Goal: Task Accomplishment & Management: Manage account settings

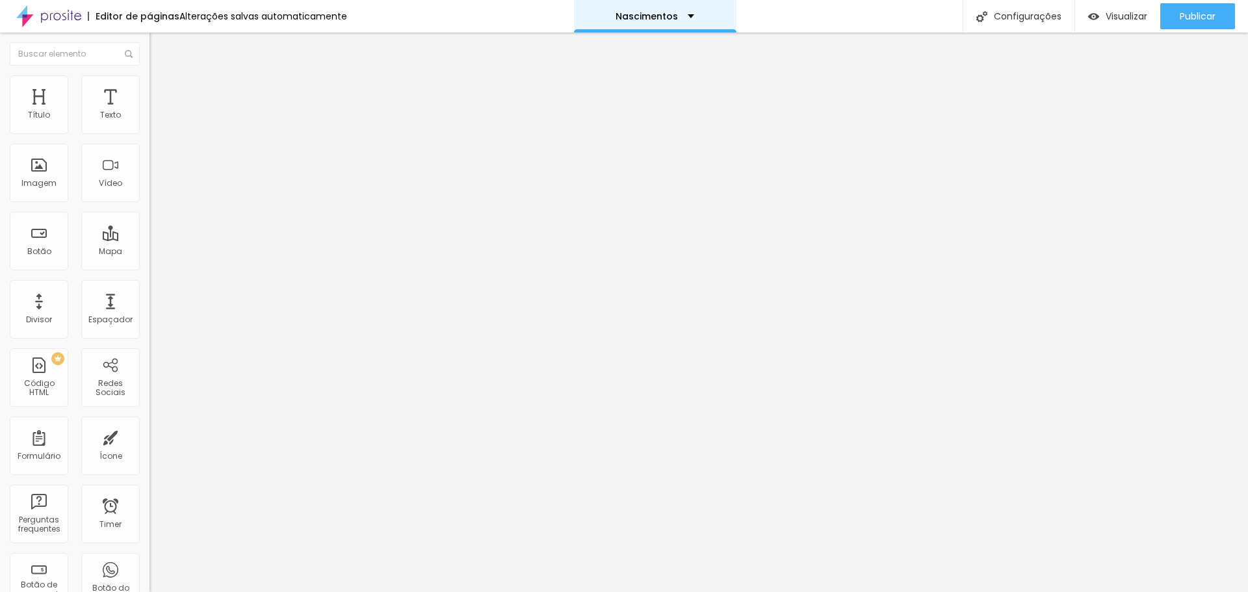
click at [674, 16] on div "Nascimentos" at bounding box center [655, 16] width 79 height 9
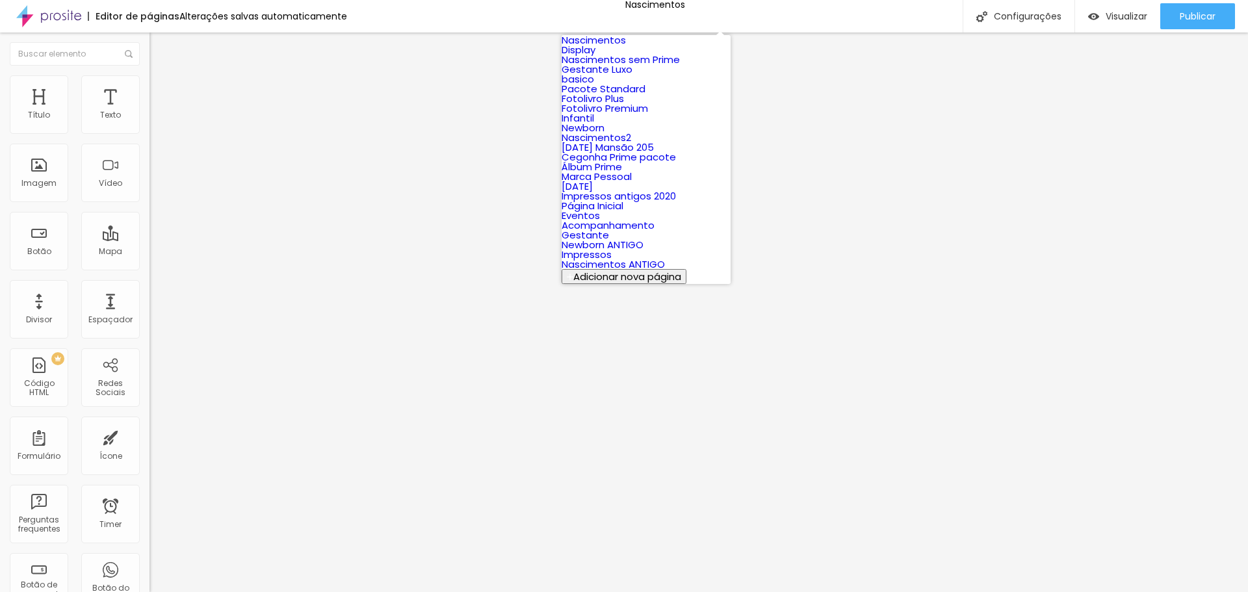
click at [596, 57] on link "Display" at bounding box center [579, 50] width 34 height 14
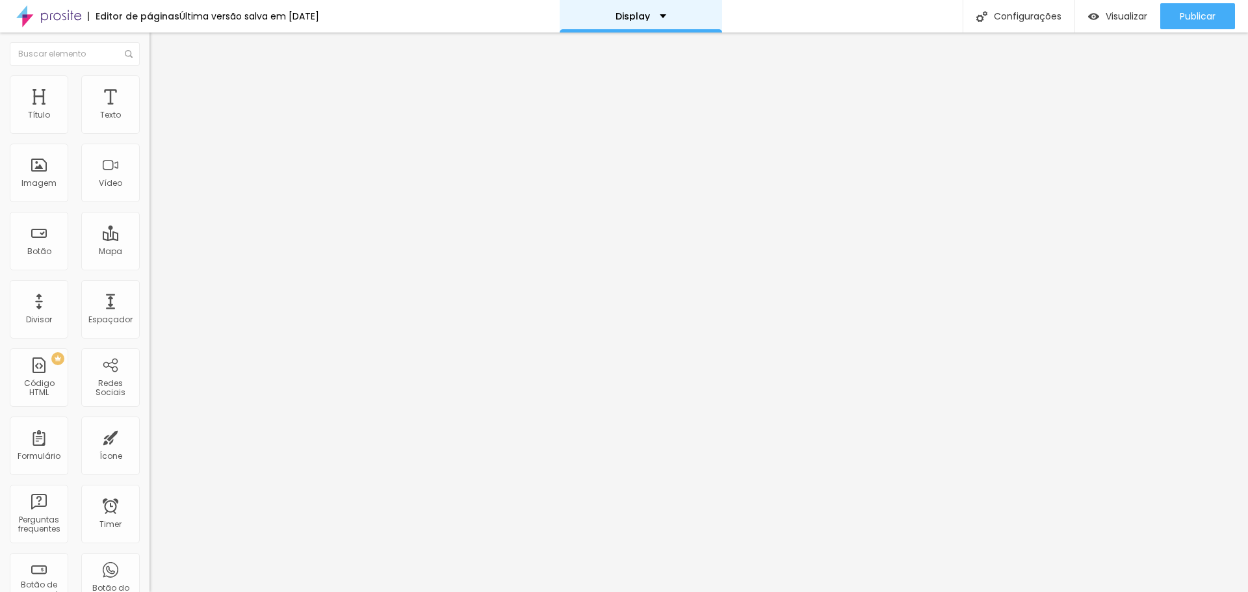
click at [677, 10] on div "Display" at bounding box center [641, 16] width 163 height 33
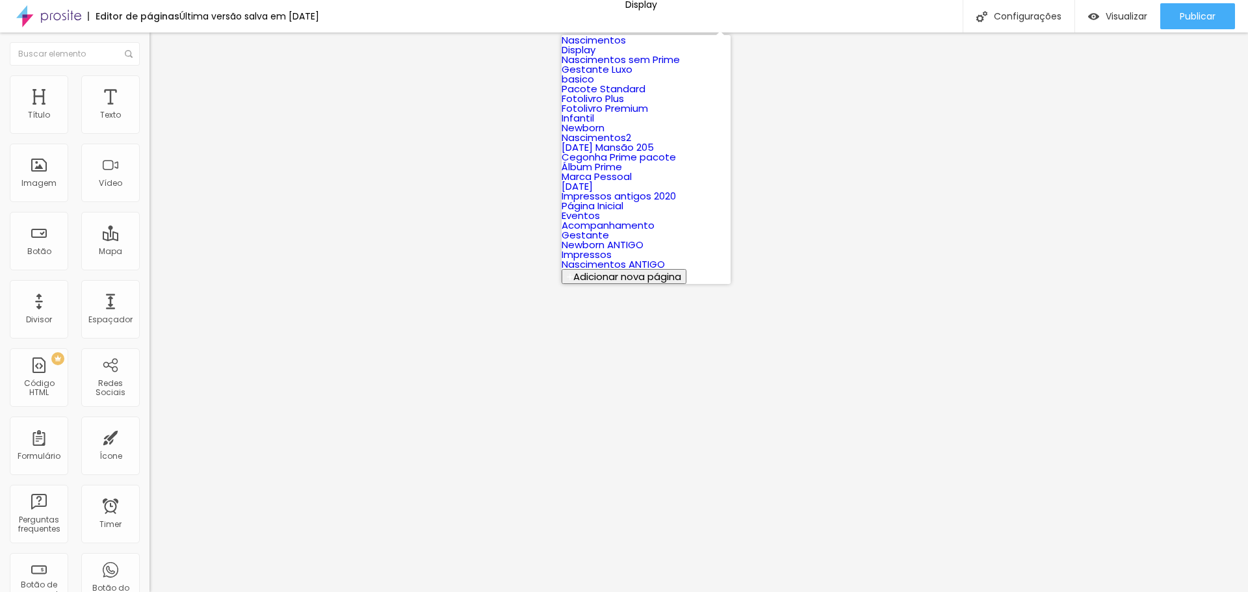
scroll to position [200, 0]
click at [638, 163] on link "Cegonha Prime pacote" at bounding box center [619, 157] width 114 height 14
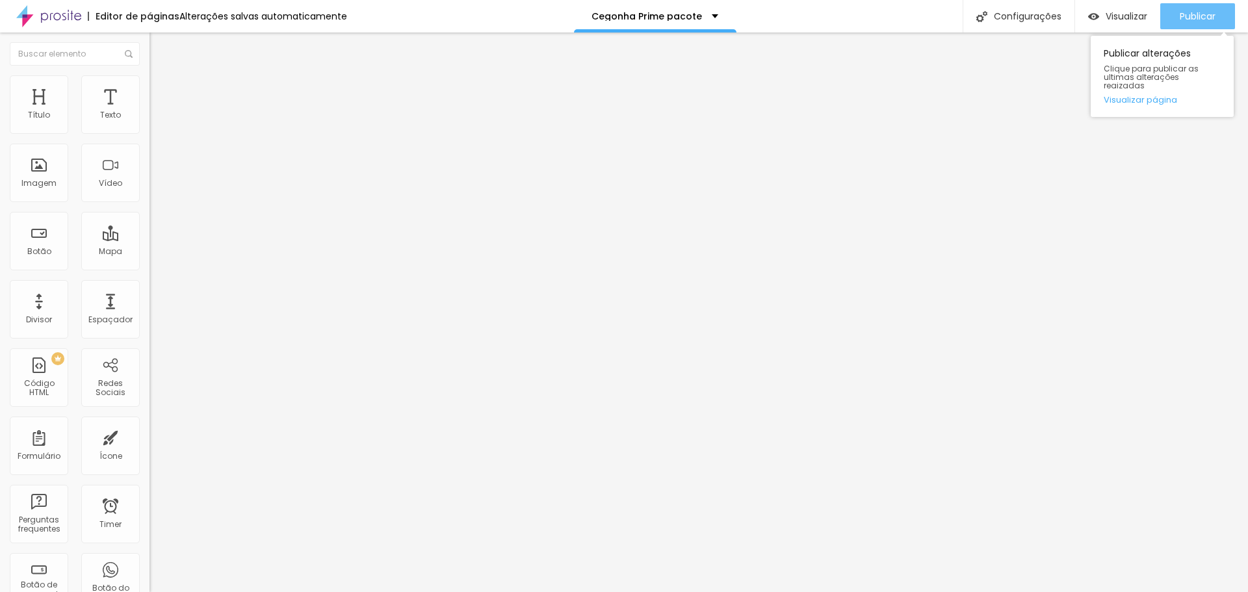
click at [1215, 14] on span "Publicar" at bounding box center [1198, 16] width 36 height 10
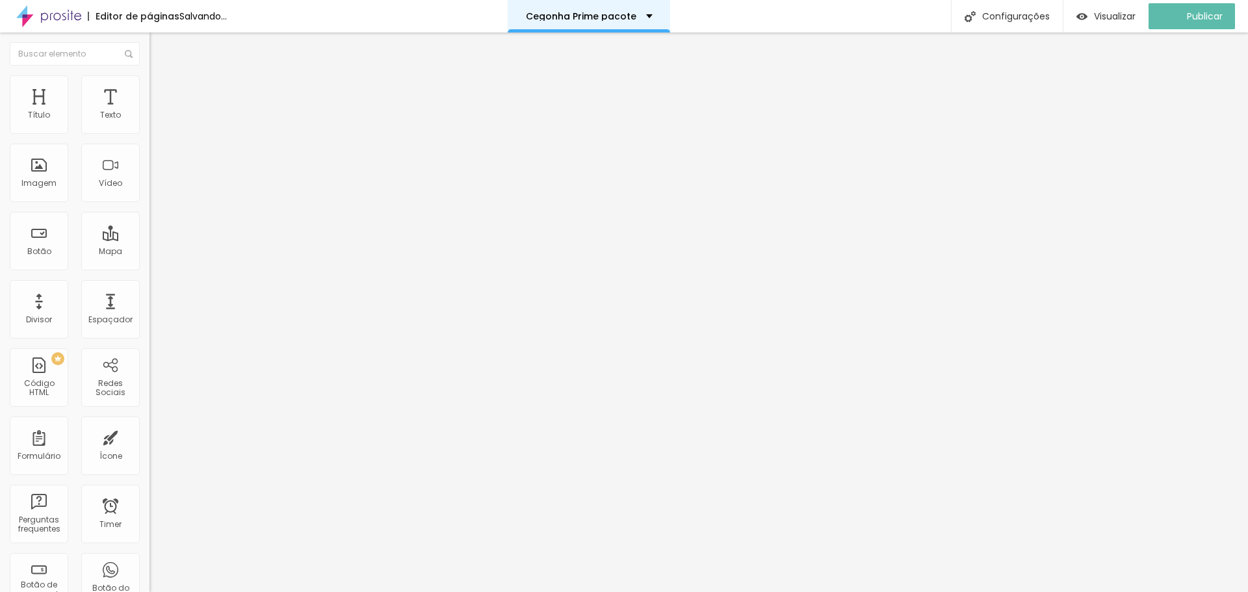
click at [637, 14] on p "Cegonha Prime pacote" at bounding box center [581, 16] width 111 height 9
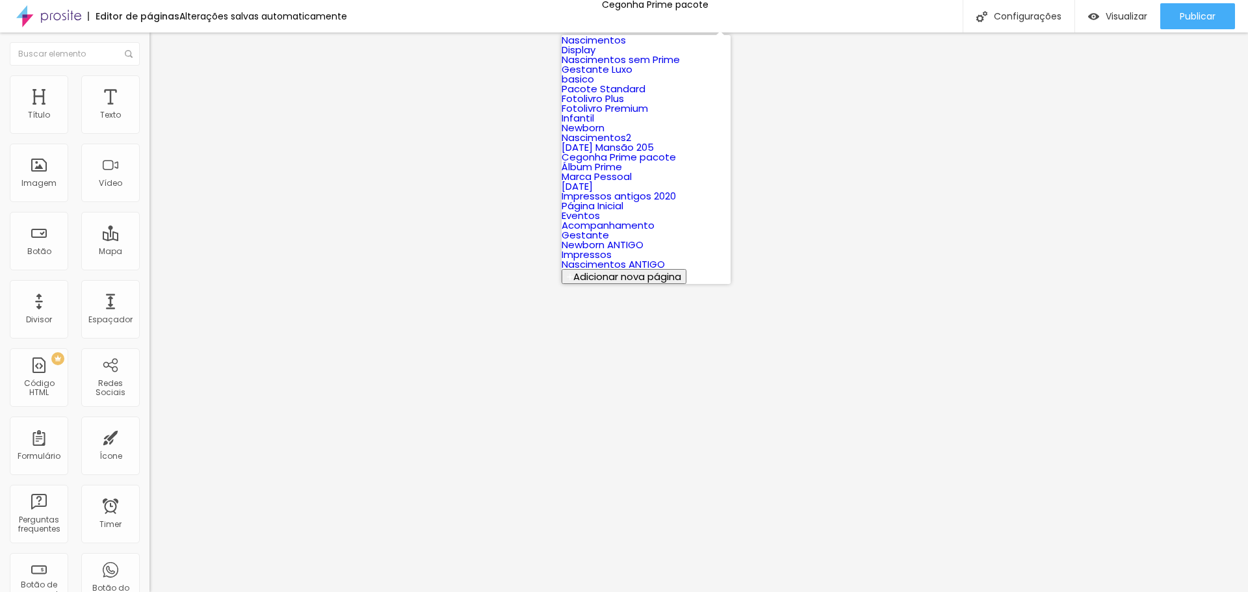
click at [619, 42] on link "Nascimentos" at bounding box center [594, 40] width 64 height 14
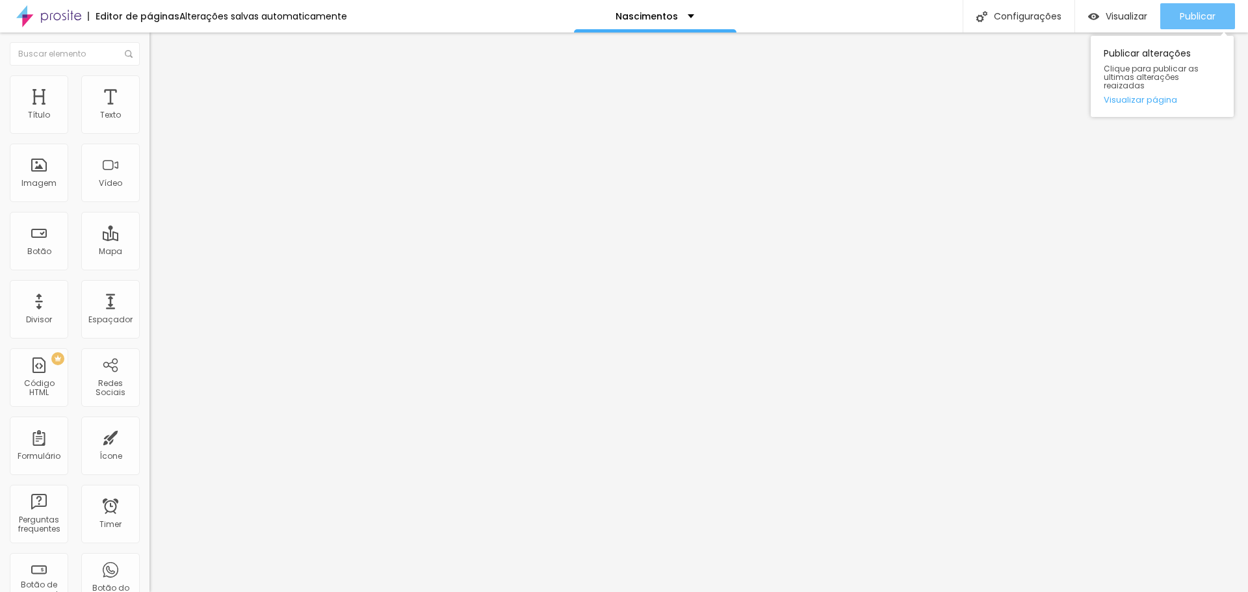
click at [1186, 16] on span "Publicar" at bounding box center [1198, 16] width 36 height 10
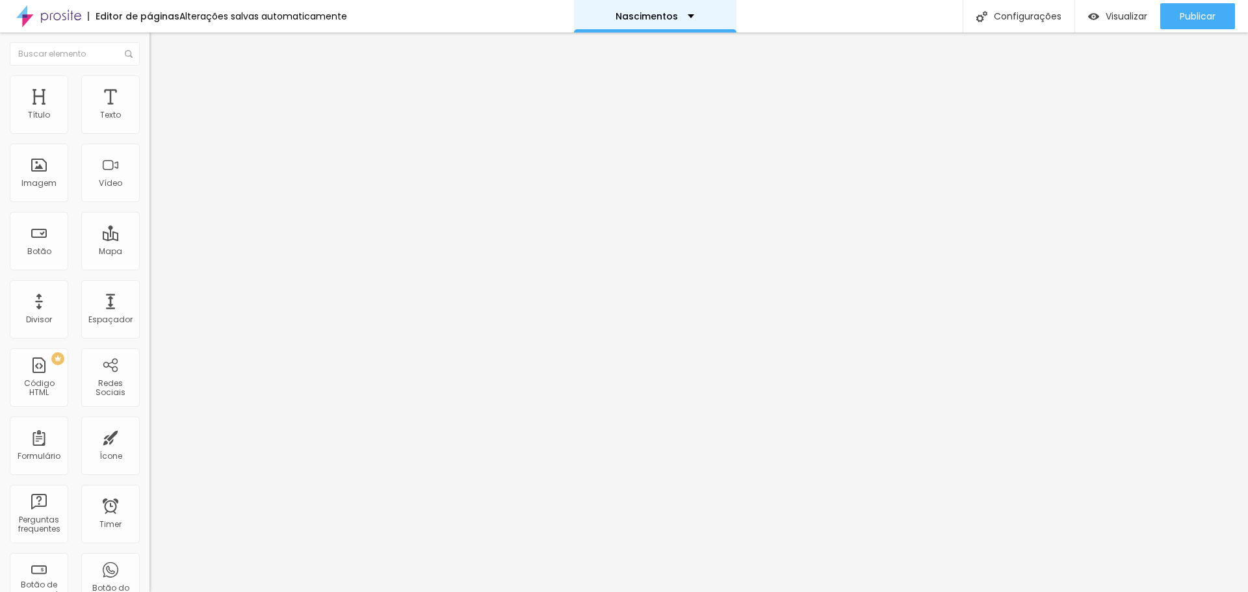
click at [638, 14] on p "Nascimentos" at bounding box center [647, 16] width 62 height 9
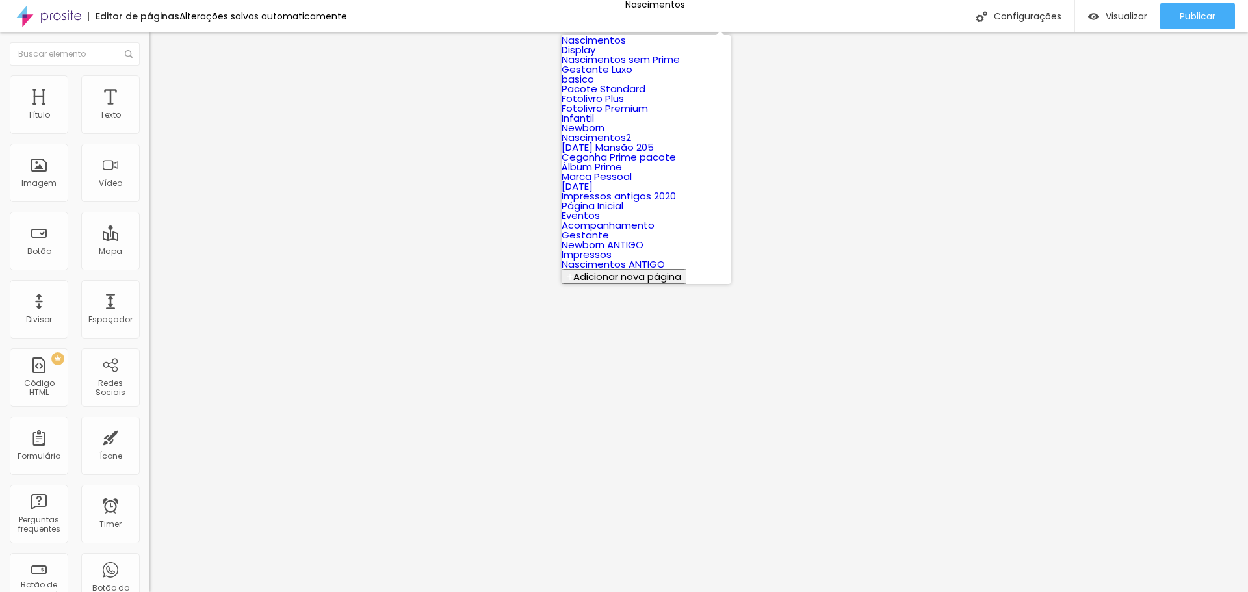
click at [631, 66] on link "Nascimentos sem Prime" at bounding box center [621, 60] width 118 height 14
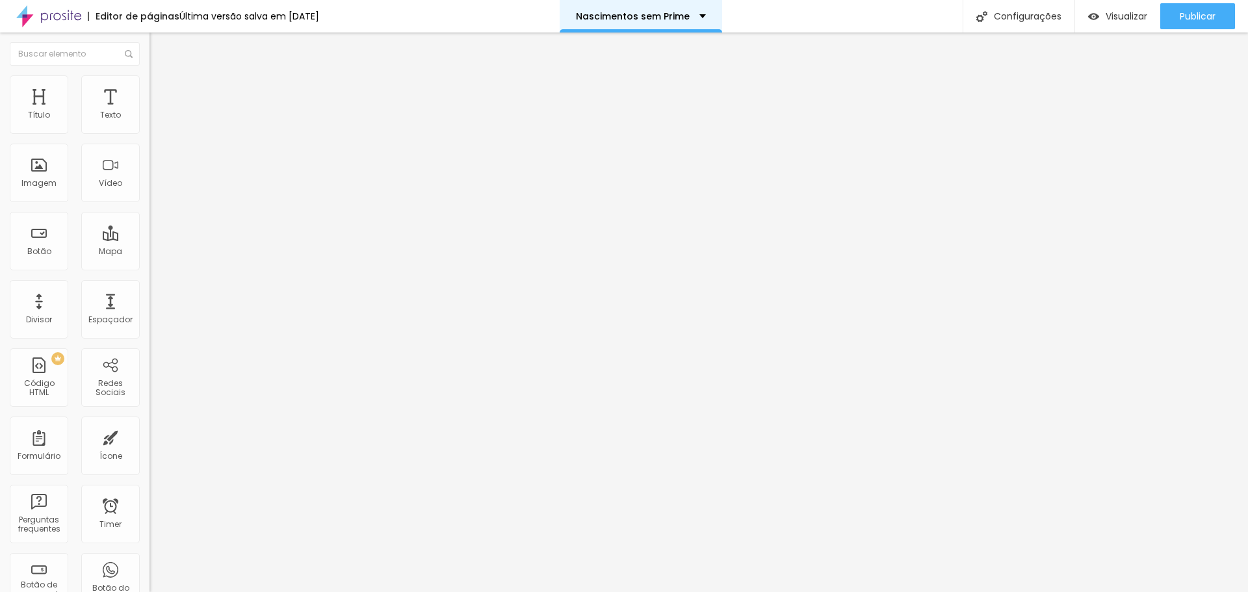
click at [690, 16] on p "Nascimentos sem Prime" at bounding box center [633, 16] width 114 height 9
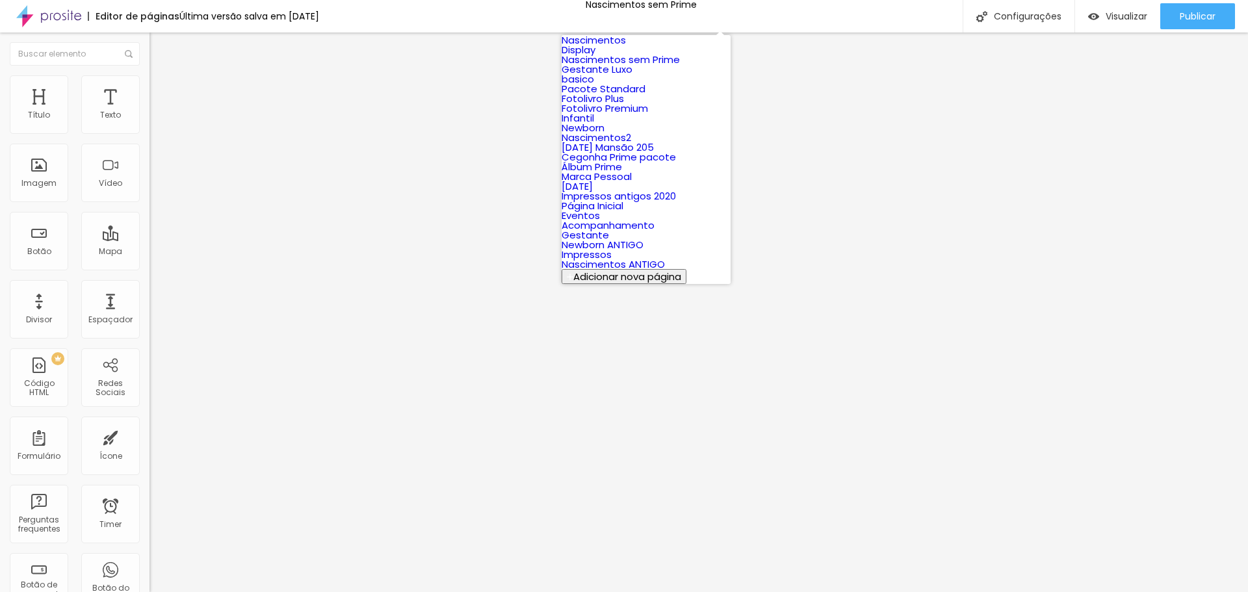
click at [611, 76] on link "Gestante Luxo" at bounding box center [597, 69] width 71 height 14
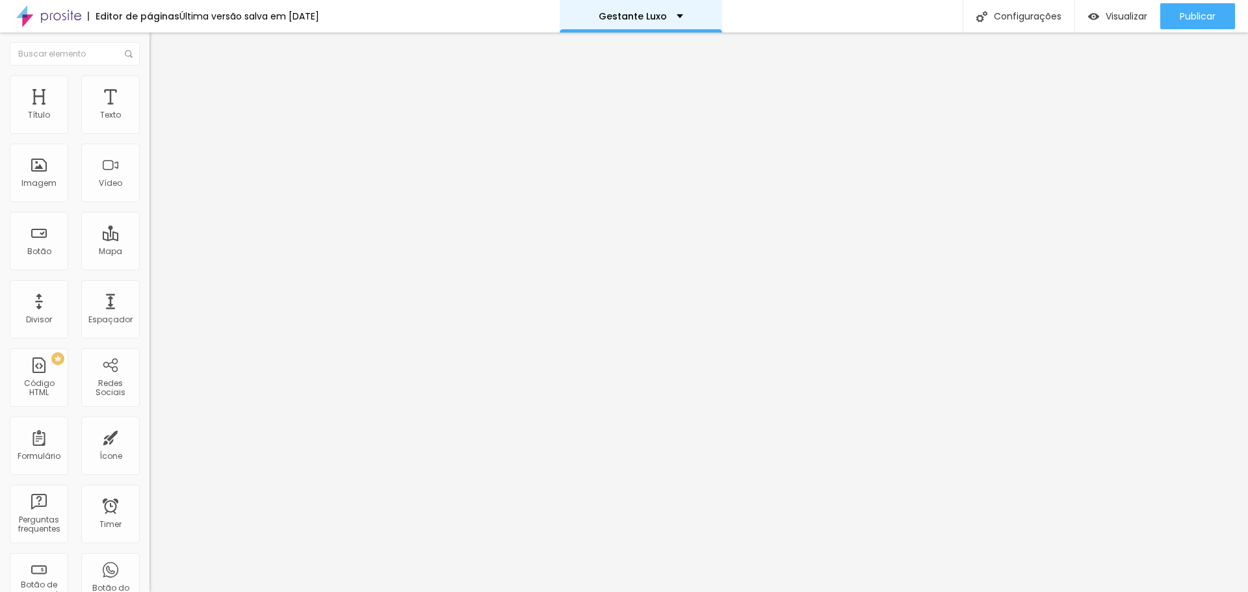
click at [672, 6] on div "Gestante Luxo" at bounding box center [641, 16] width 163 height 33
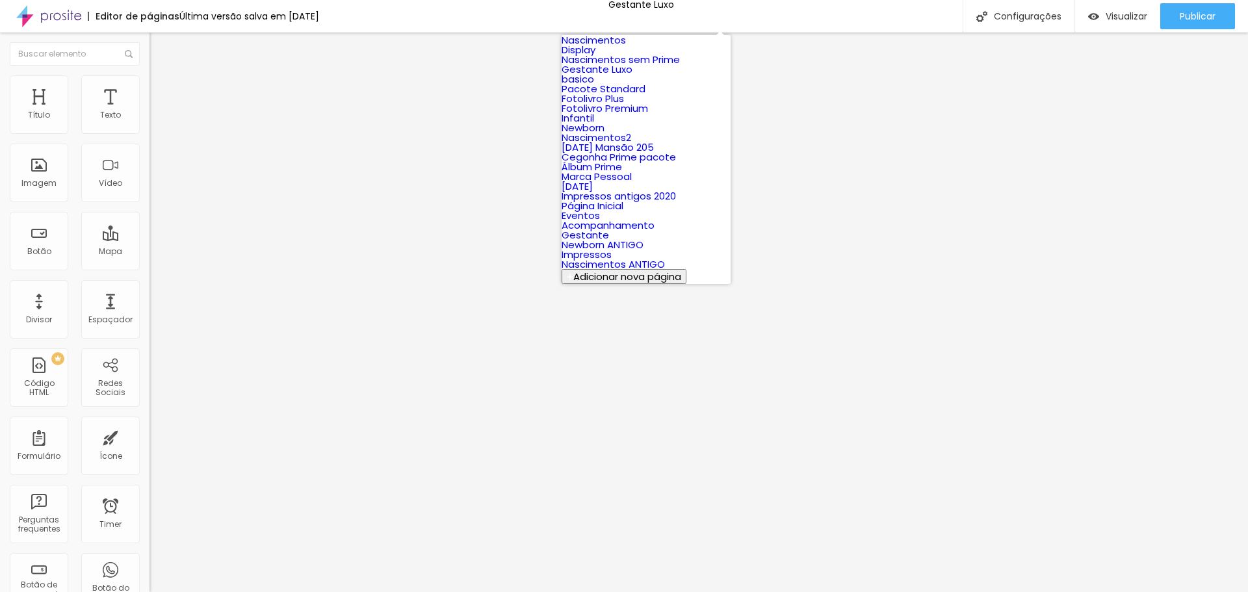
click at [594, 86] on link "basico" at bounding box center [578, 79] width 33 height 14
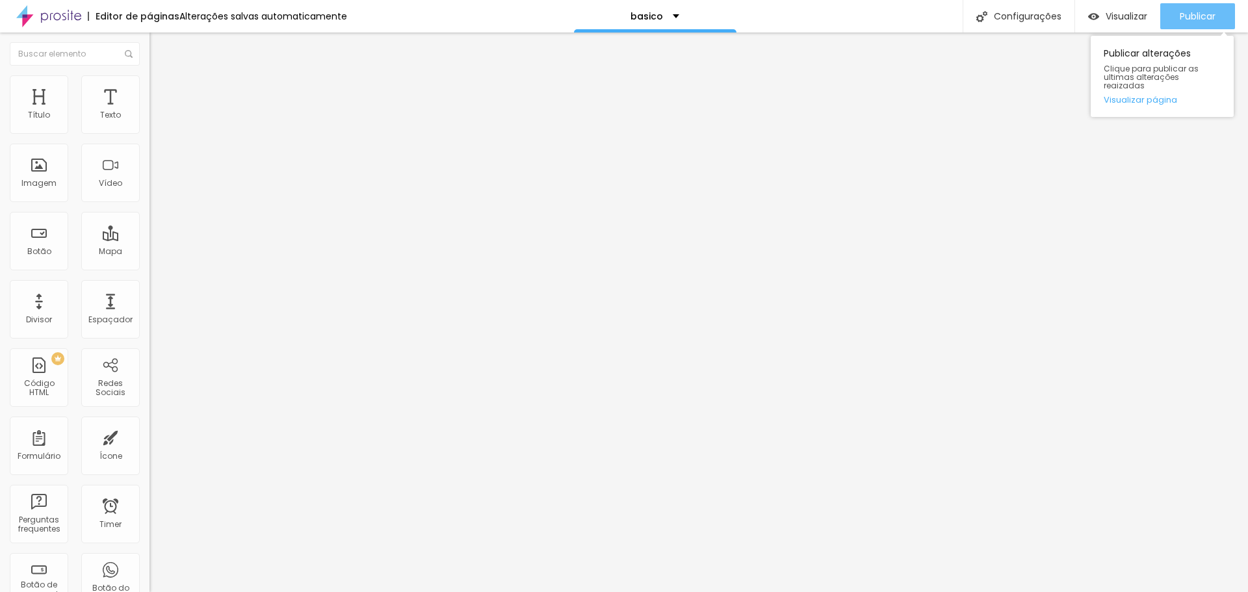
click at [1192, 13] on span "Publicar" at bounding box center [1198, 16] width 36 height 10
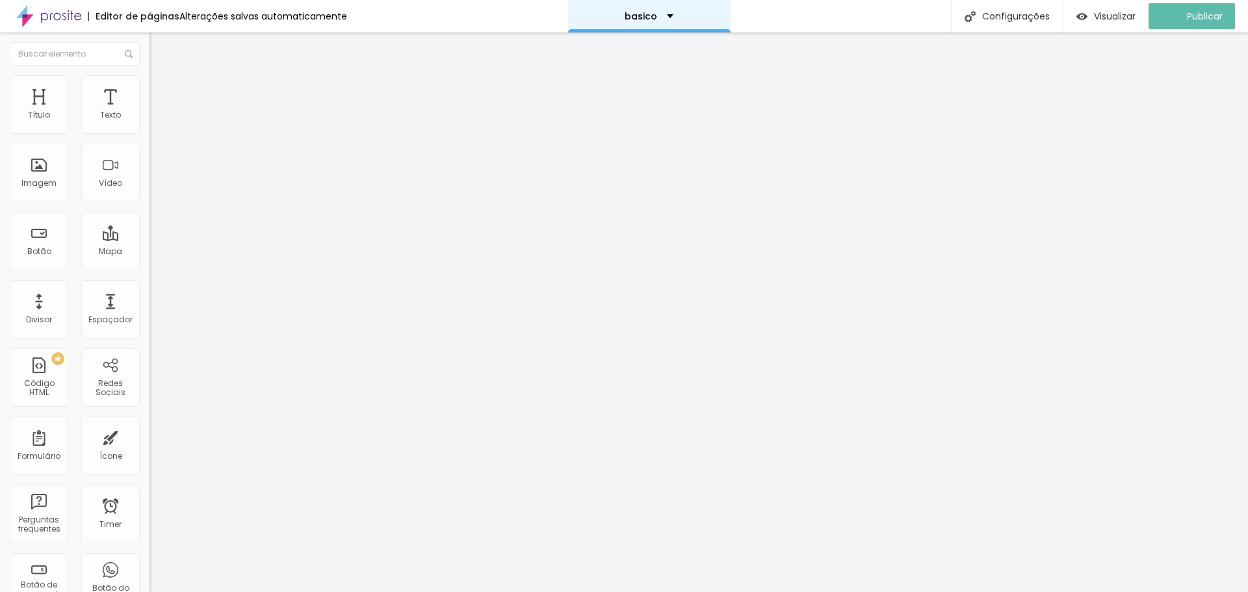
click at [683, 8] on div "basico" at bounding box center [649, 16] width 163 height 33
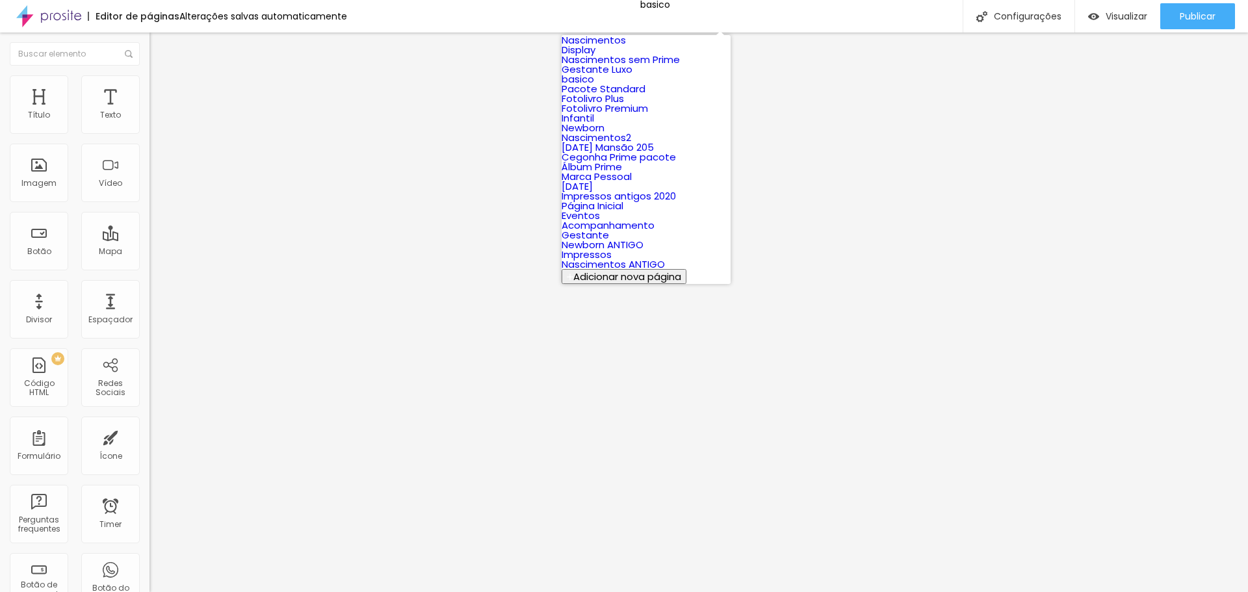
click at [646, 96] on link "Pacote Standard" at bounding box center [604, 89] width 84 height 14
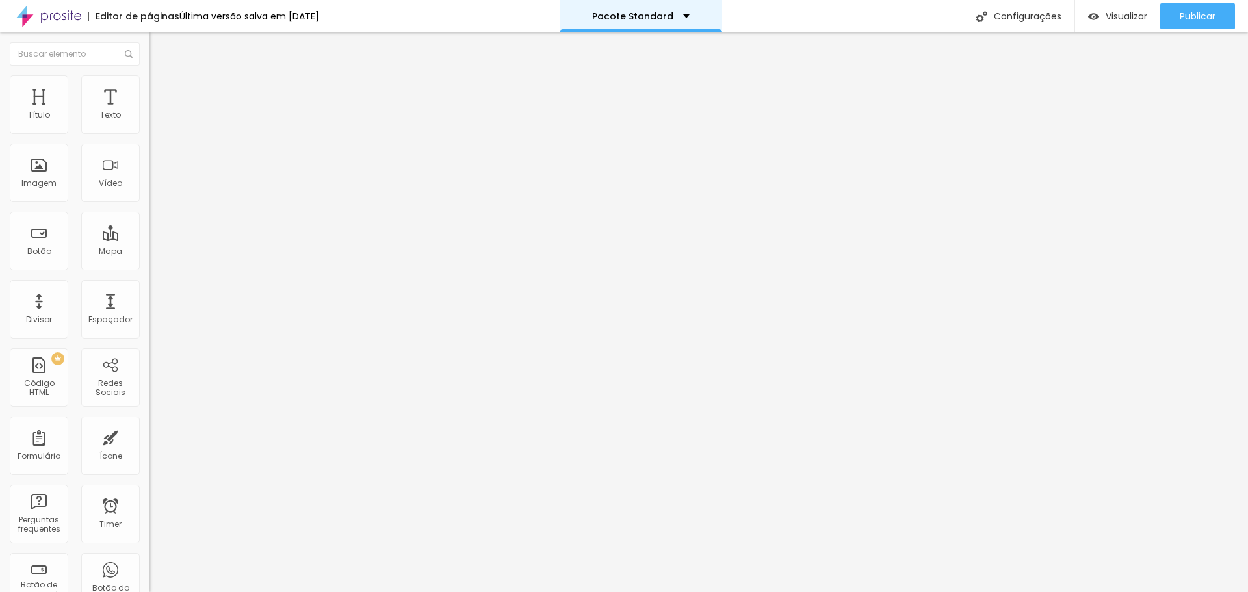
click at [692, 22] on div "Pacote Standard" at bounding box center [641, 16] width 163 height 33
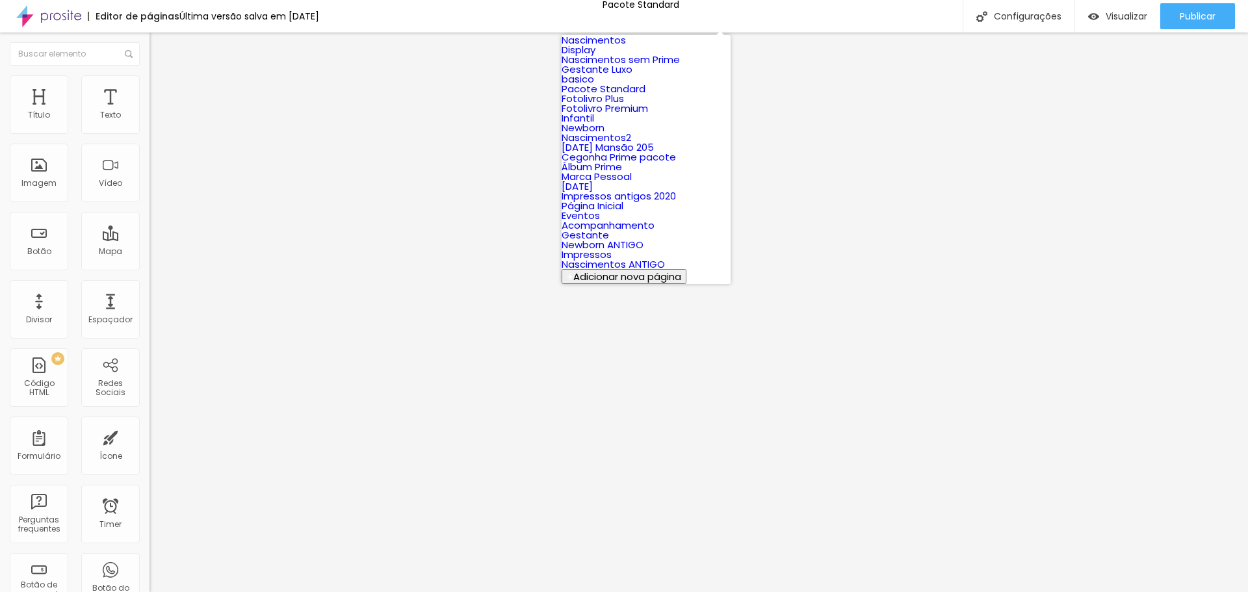
scroll to position [64, 0]
click at [594, 125] on link "Infantil" at bounding box center [578, 118] width 33 height 14
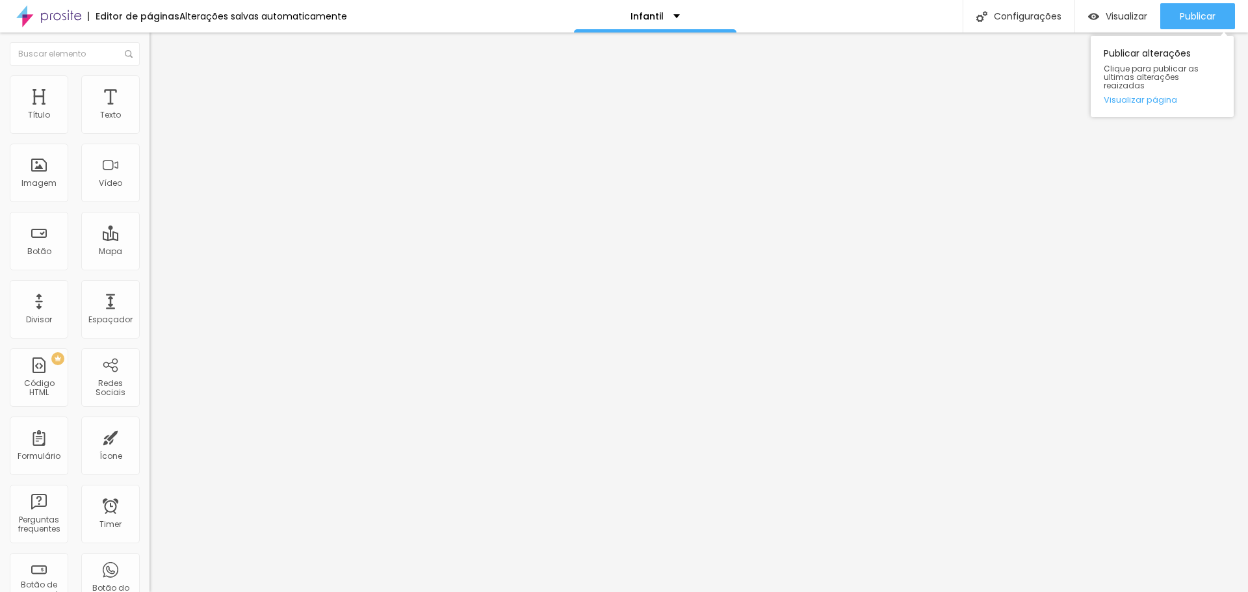
click at [1192, 29] on div "Publicar alterações Clique para publicar as ultimas alterações reaizadas Visual…" at bounding box center [1162, 73] width 143 height 88
click at [1197, 8] on div "Publicar" at bounding box center [1198, 16] width 36 height 26
click at [661, 15] on div "Infantil" at bounding box center [655, 16] width 49 height 9
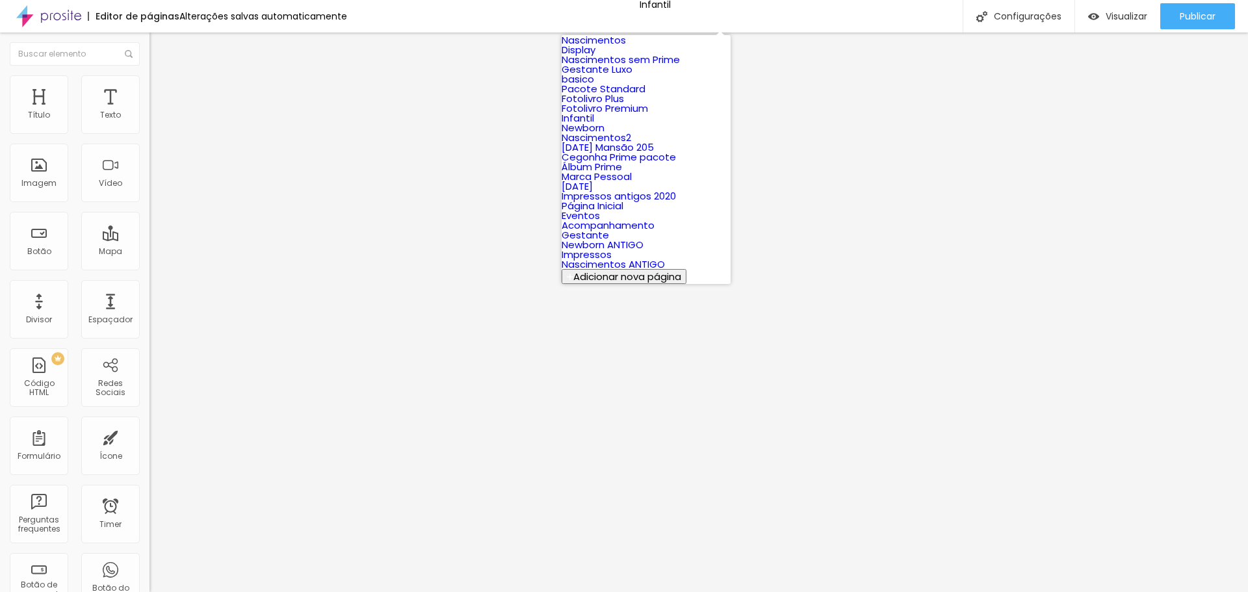
scroll to position [129, 0]
click at [605, 135] on link "Newborn" at bounding box center [583, 128] width 43 height 14
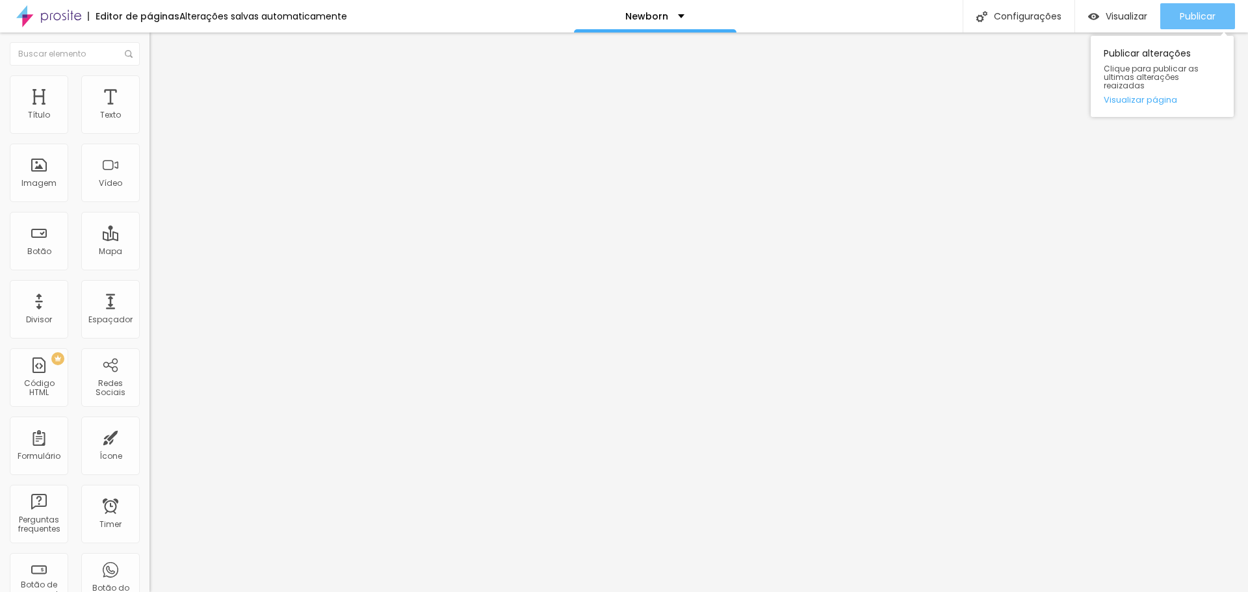
click at [1196, 20] on span "Publicar" at bounding box center [1198, 16] width 36 height 10
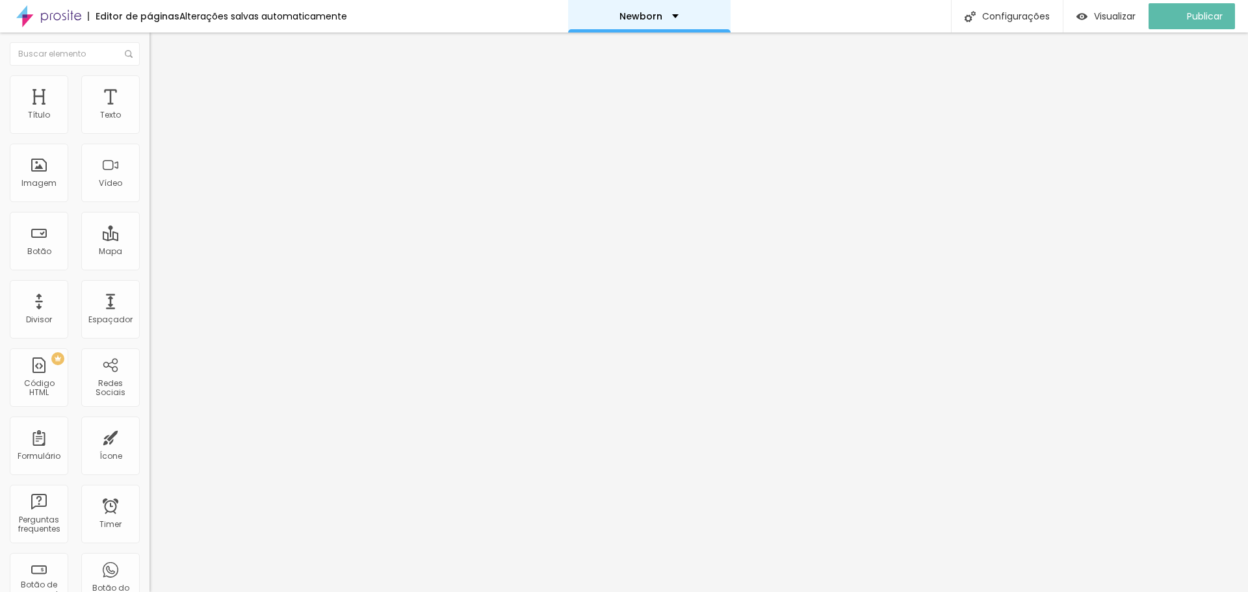
click at [664, 12] on div "Newborn" at bounding box center [649, 16] width 59 height 9
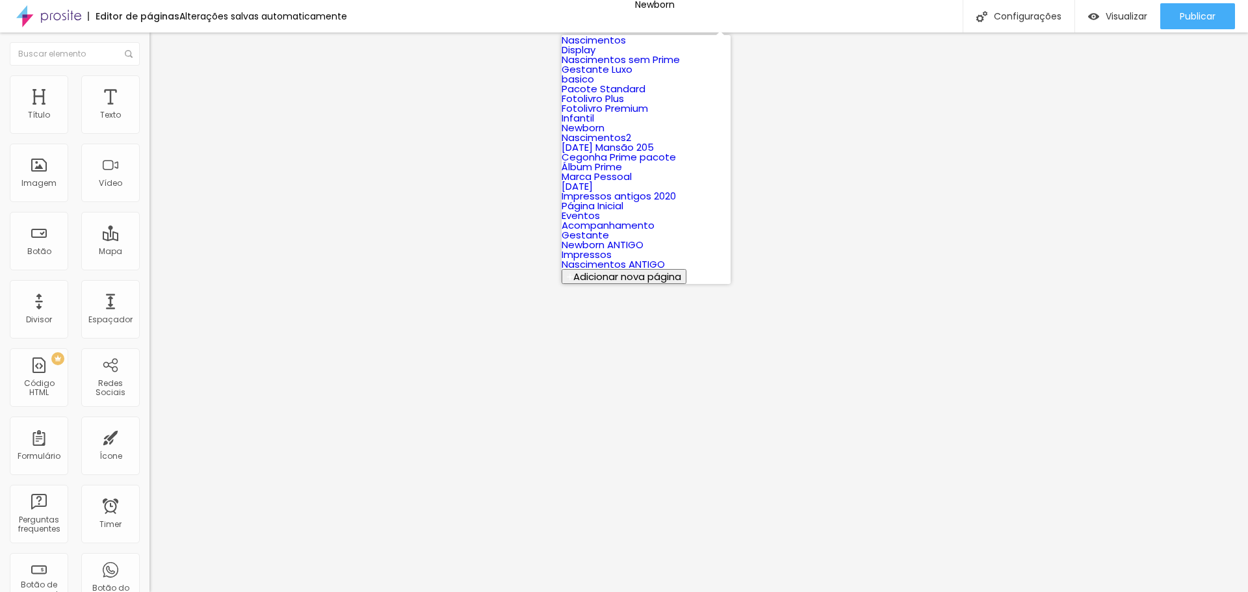
scroll to position [196, 0]
click at [643, 164] on link "Cegonha Prime pacote" at bounding box center [619, 157] width 114 height 14
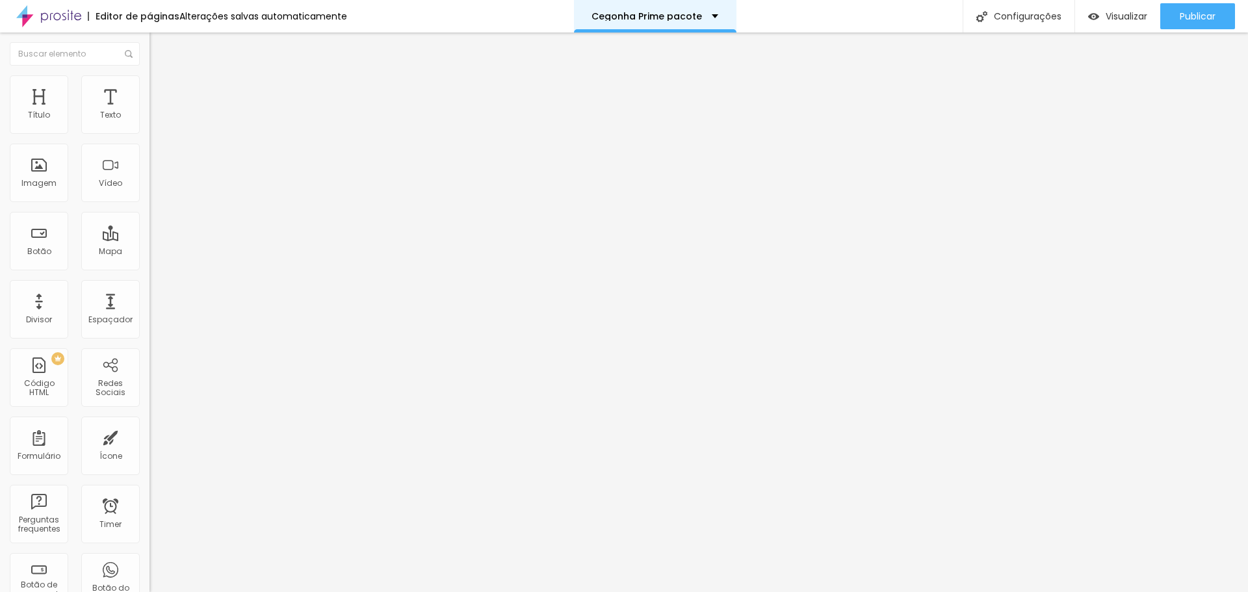
click at [693, 16] on p "Cegonha Prime pacote" at bounding box center [647, 16] width 111 height 9
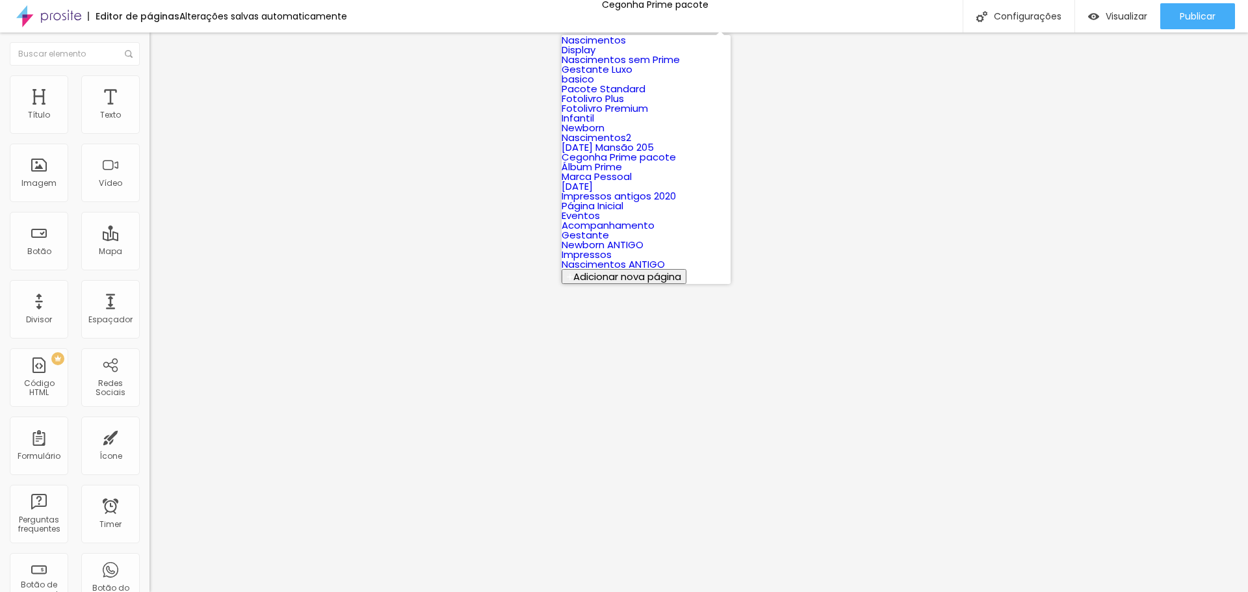
scroll to position [259, 0]
click at [622, 160] on link "Álbum Prime" at bounding box center [592, 167] width 60 height 14
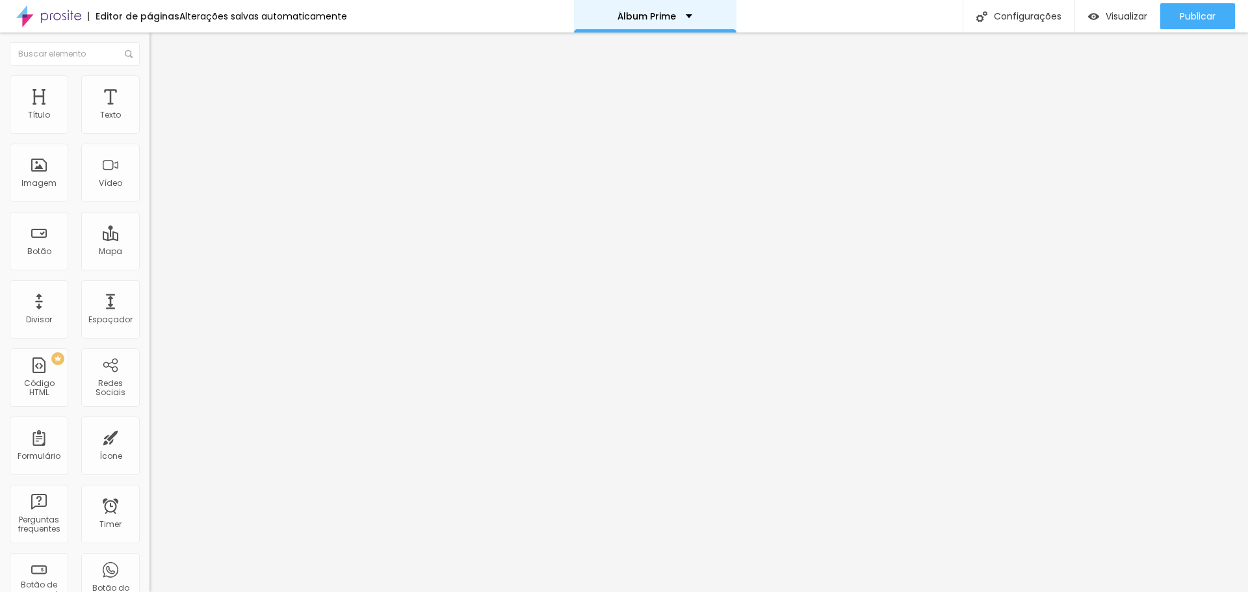
click at [682, 14] on div "Álbum Prime" at bounding box center [655, 16] width 75 height 9
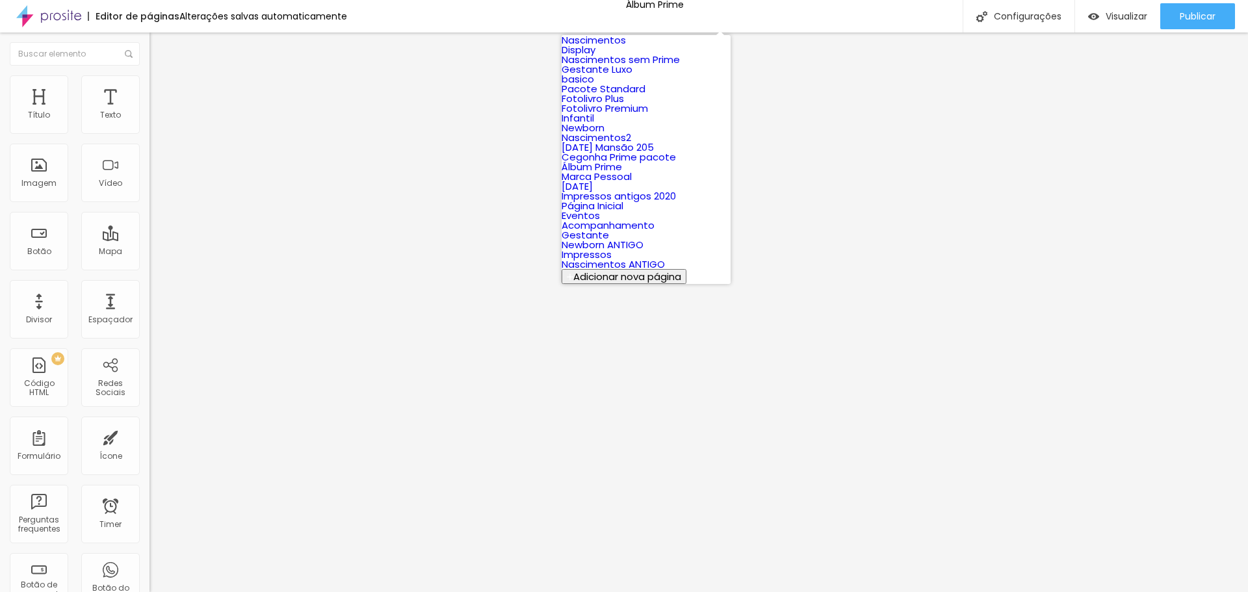
scroll to position [259, 0]
click at [632, 170] on link "Marca Pessoal" at bounding box center [597, 177] width 70 height 14
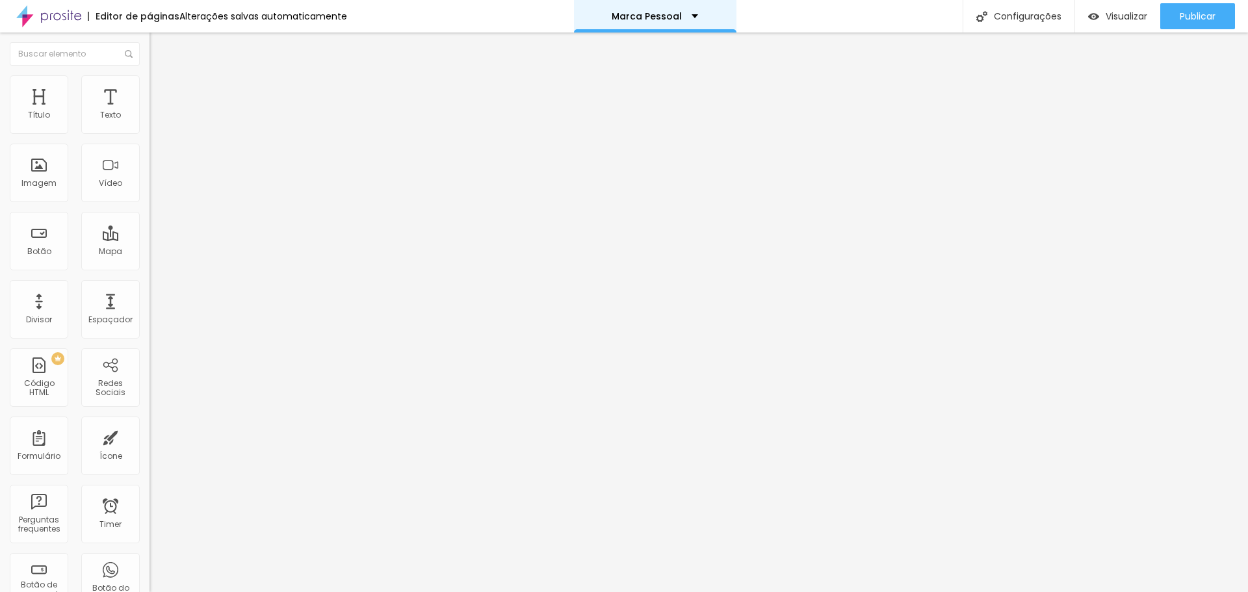
click at [634, 14] on p "Marca Pessoal" at bounding box center [647, 16] width 70 height 9
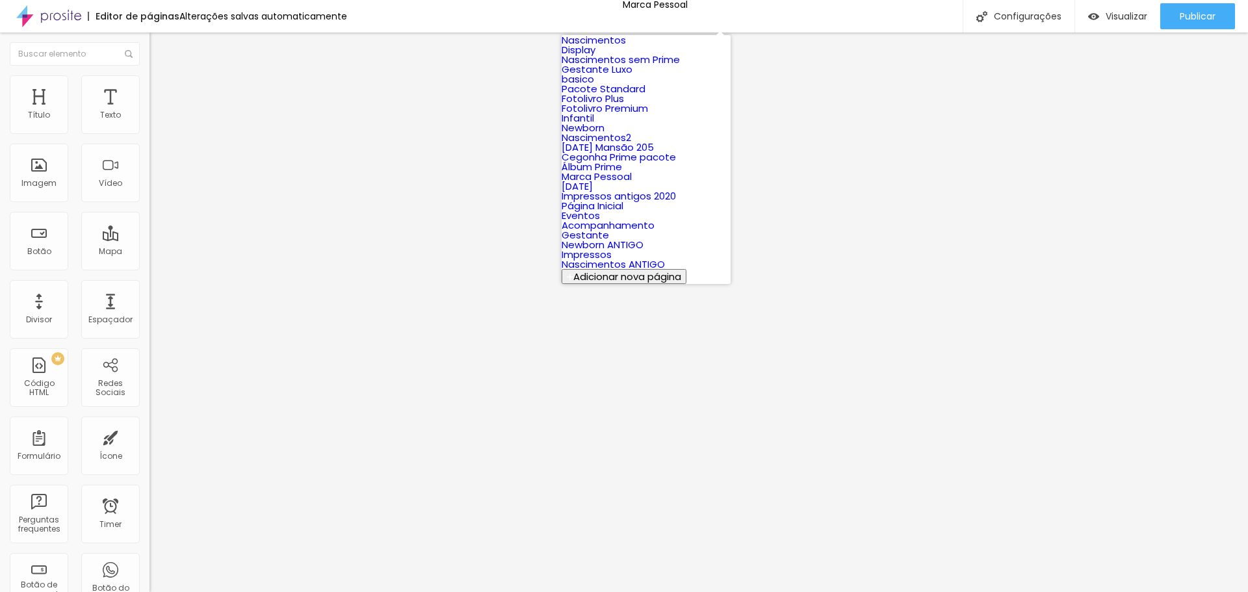
scroll to position [325, 0]
click at [593, 179] on link "[DATE]" at bounding box center [577, 186] width 31 height 14
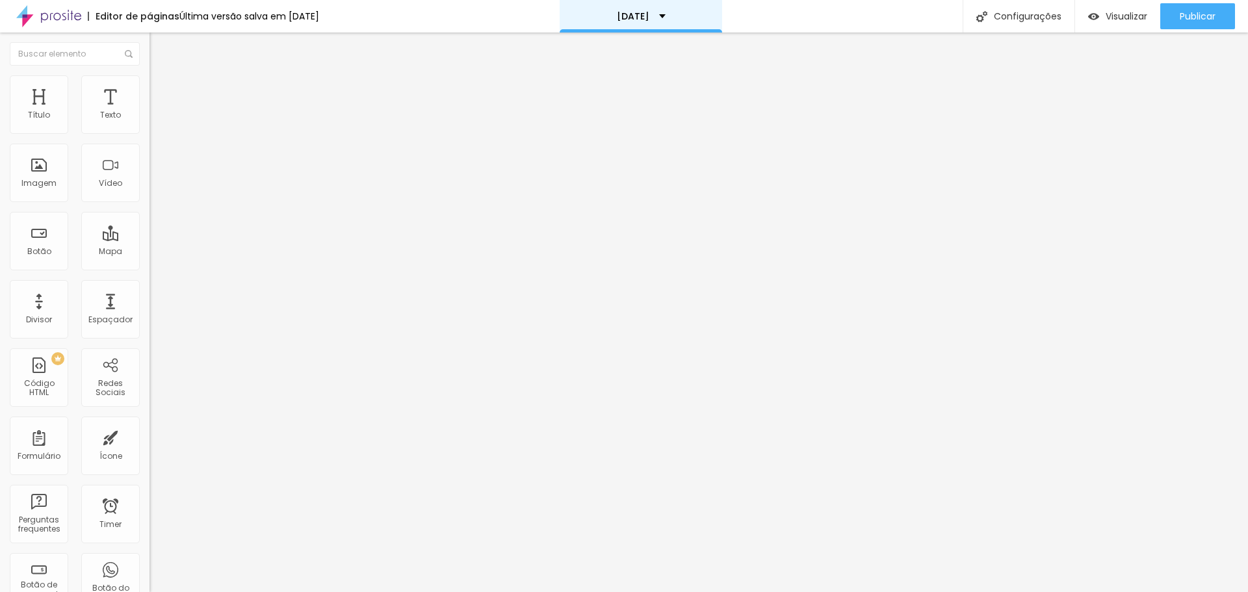
click at [650, 18] on p "[DATE]" at bounding box center [633, 16] width 33 height 9
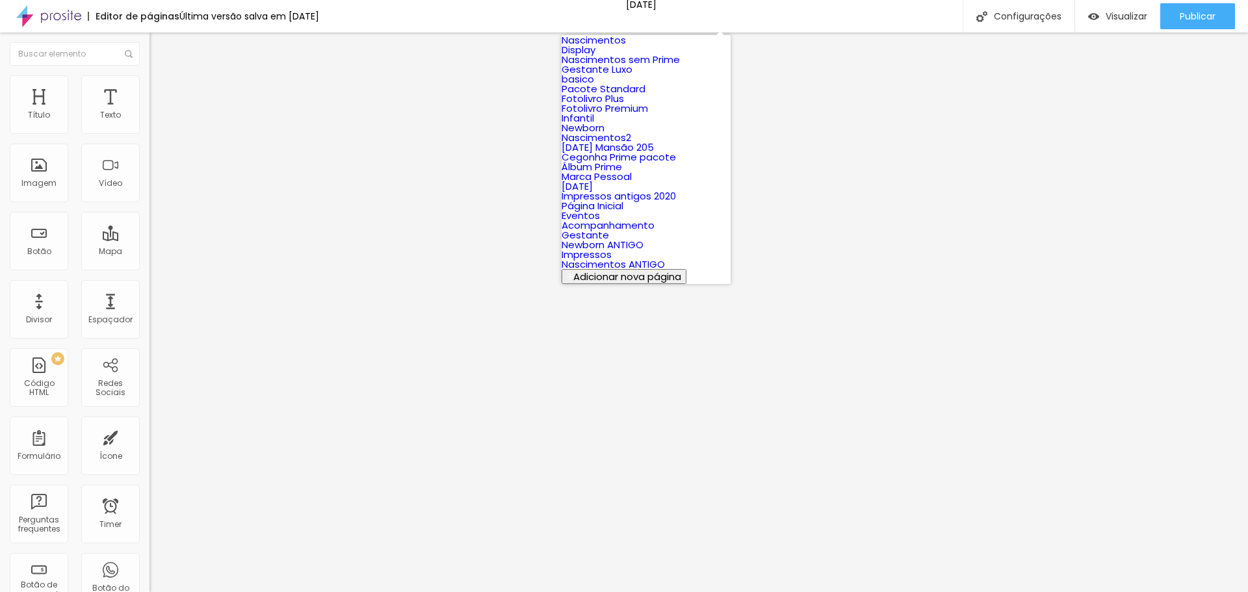
scroll to position [388, 0]
click at [600, 209] on link "Eventos" at bounding box center [581, 216] width 38 height 14
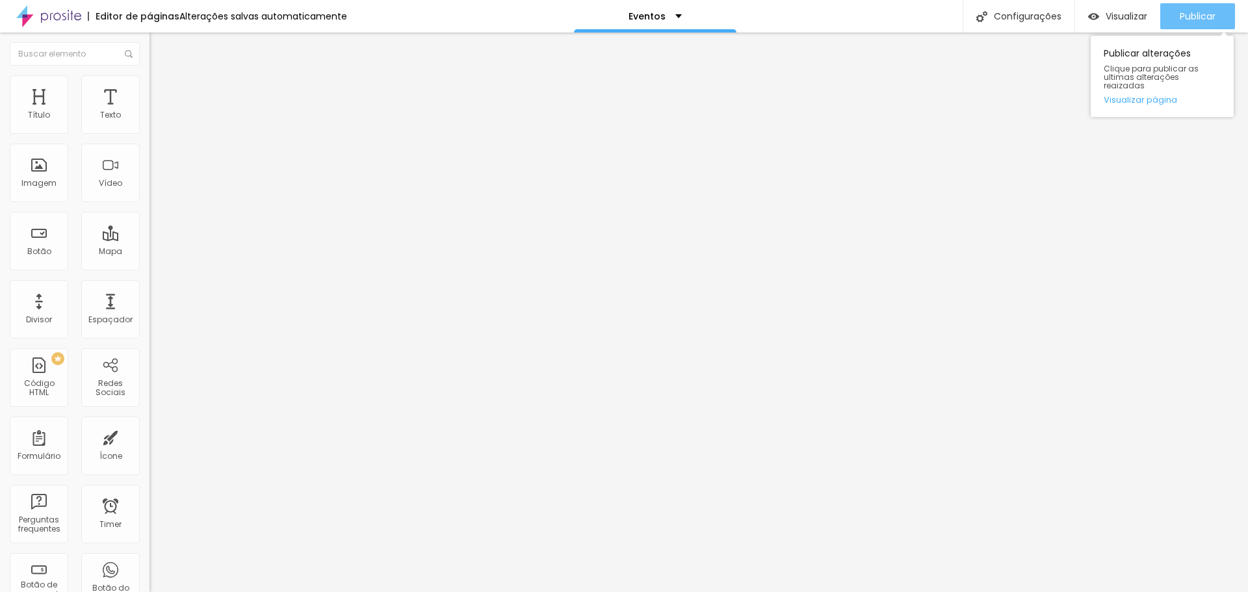
click at [1209, 11] on span "Publicar" at bounding box center [1198, 16] width 36 height 10
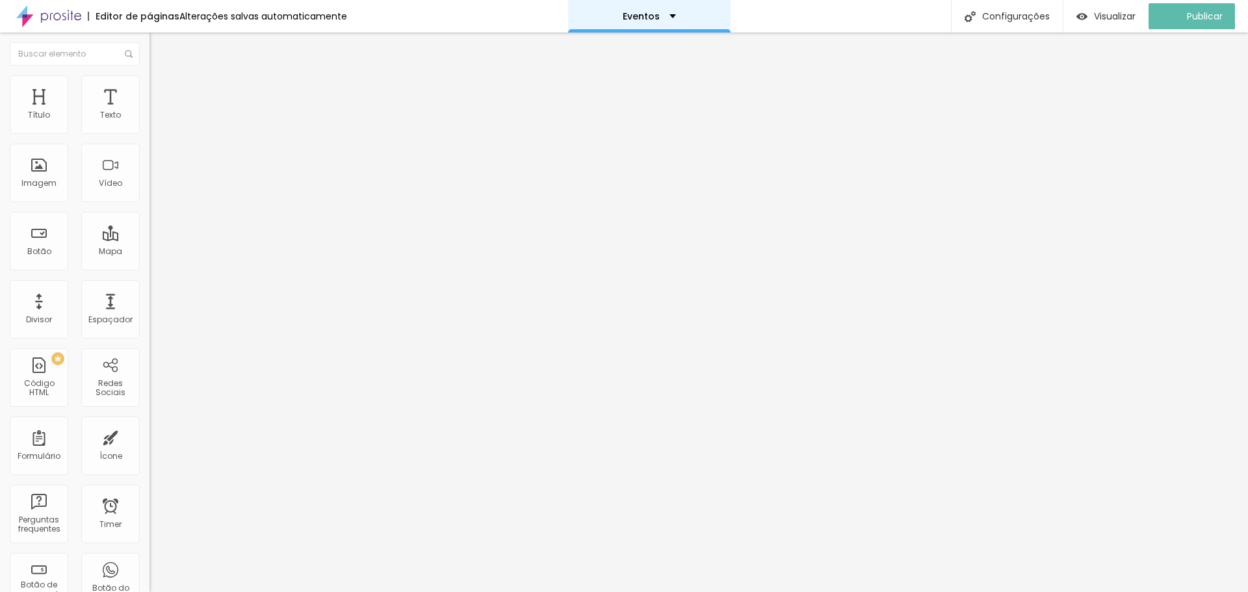
click at [651, 13] on p "Eventos" at bounding box center [641, 16] width 37 height 9
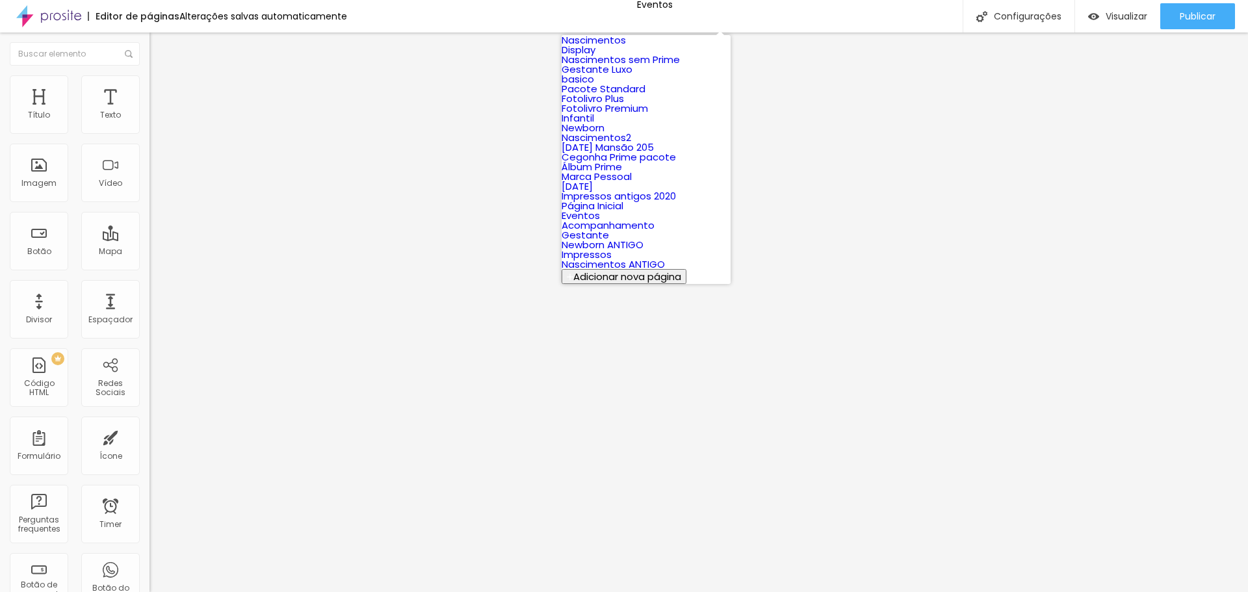
scroll to position [389, 0]
click at [635, 218] on link "Acompanhamento" at bounding box center [608, 225] width 93 height 14
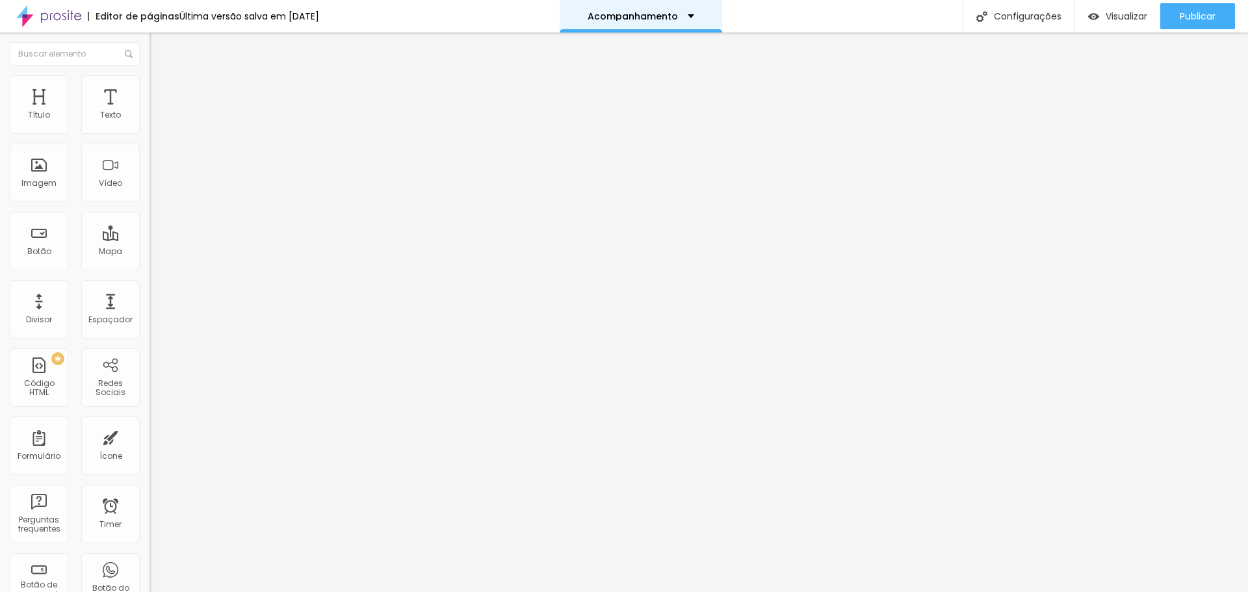
click at [625, 11] on div "Acompanhamento" at bounding box center [641, 16] width 163 height 33
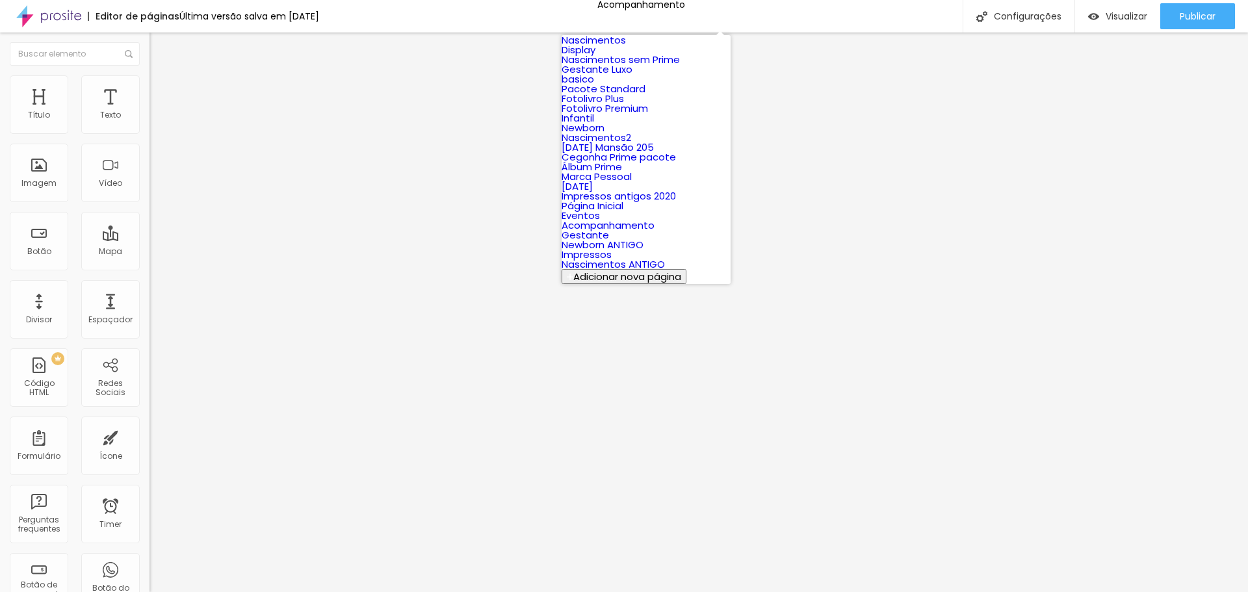
scroll to position [123, 0]
click at [594, 125] on link "Infantil" at bounding box center [578, 118] width 33 height 14
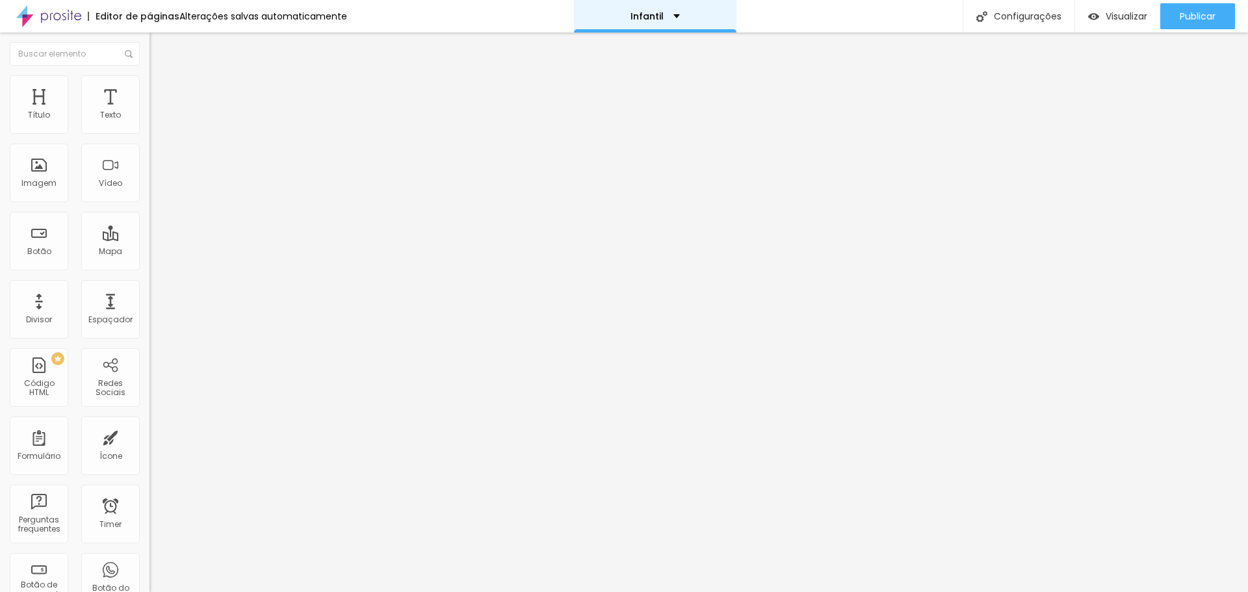
click at [661, 8] on div "Infantil" at bounding box center [655, 16] width 163 height 33
type input "13"
click at [150, 239] on input "range" at bounding box center [192, 244] width 84 height 10
click at [150, 251] on input "13" at bounding box center [174, 258] width 49 height 14
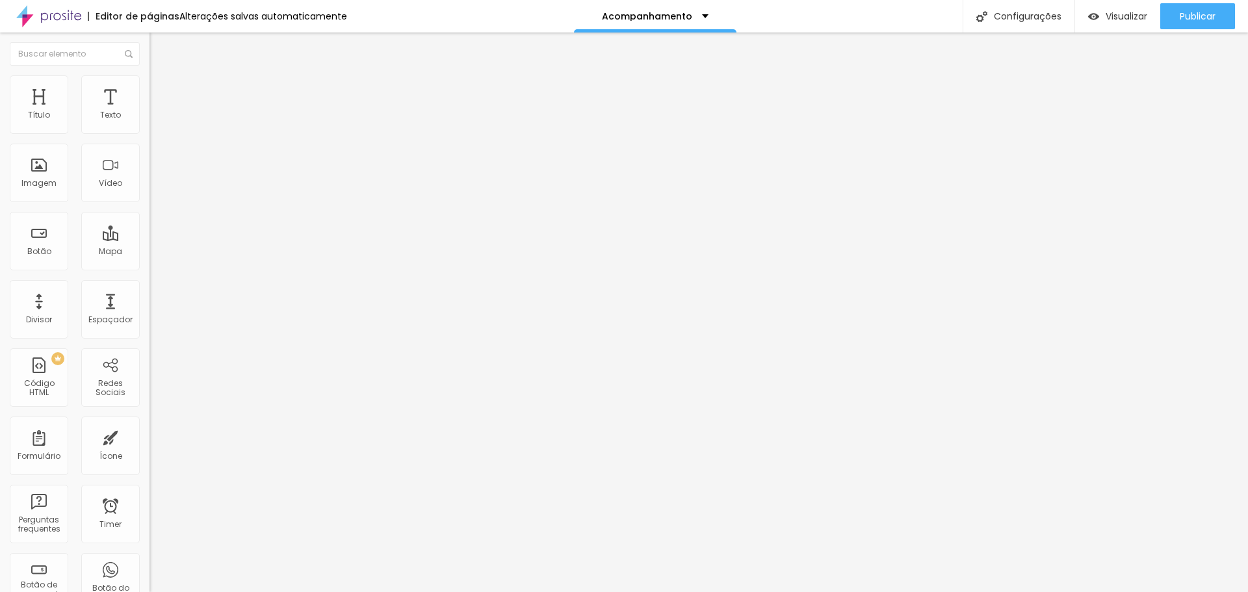
click at [150, 251] on input "13" at bounding box center [174, 258] width 49 height 14
type input "8"
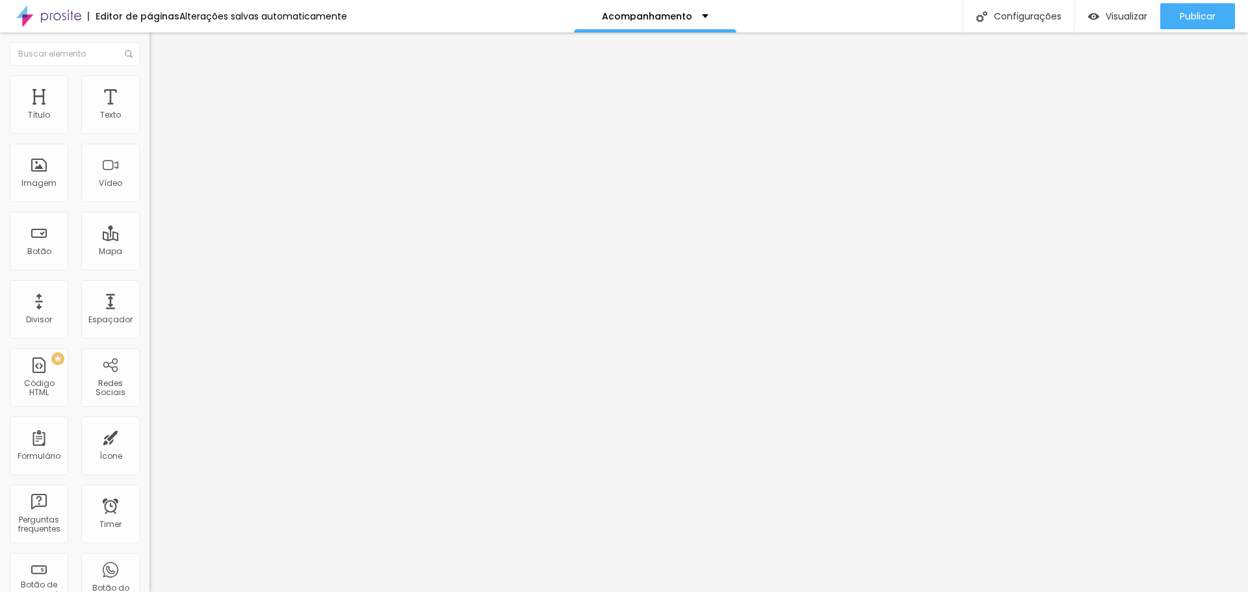
type input "1"
type input "14"
click at [150, 83] on li "Estilo" at bounding box center [225, 81] width 150 height 13
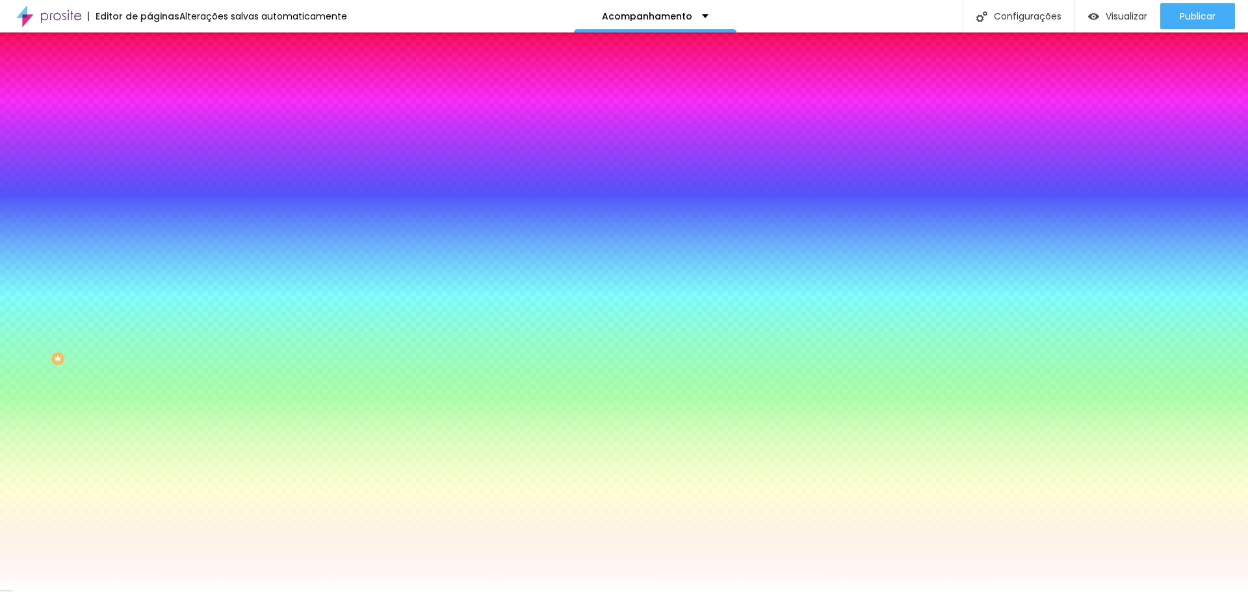
click at [150, 88] on li "Avançado" at bounding box center [225, 94] width 150 height 13
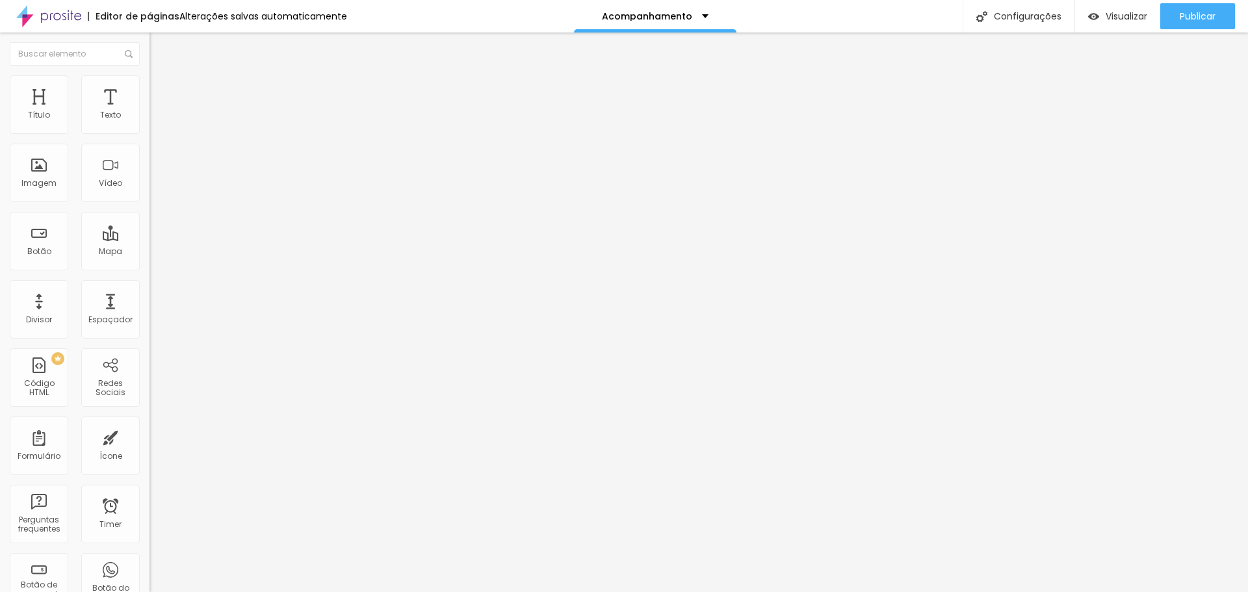
type input "25"
type input "20"
click at [150, 252] on input "range" at bounding box center [192, 257] width 84 height 10
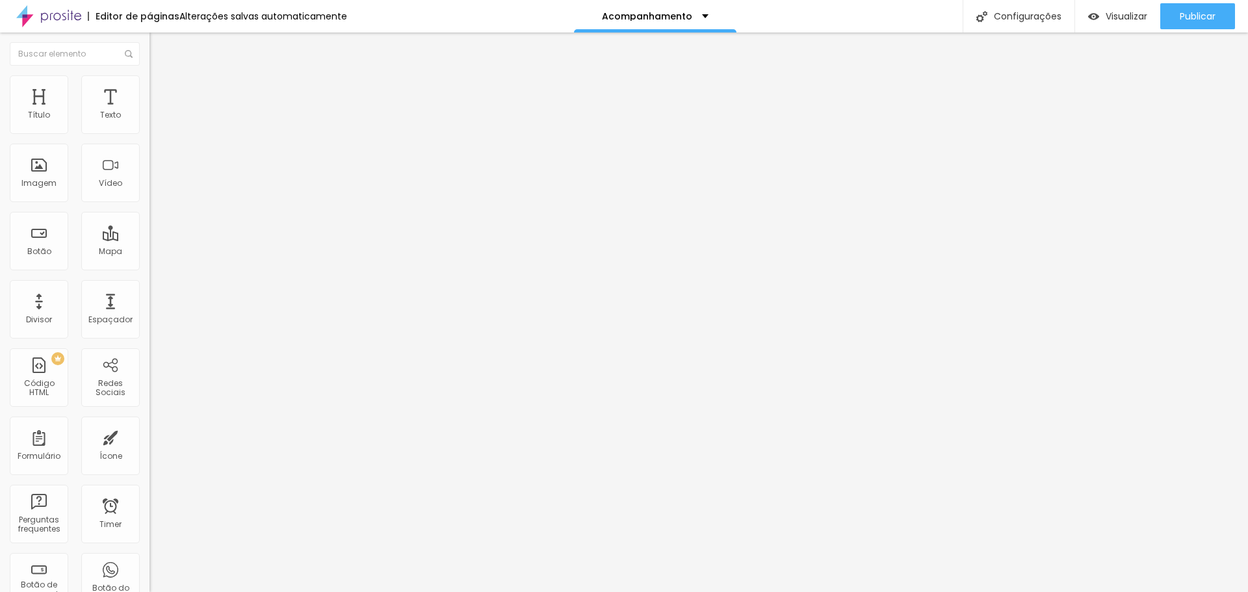
type input "1"
type input "2"
type input "3"
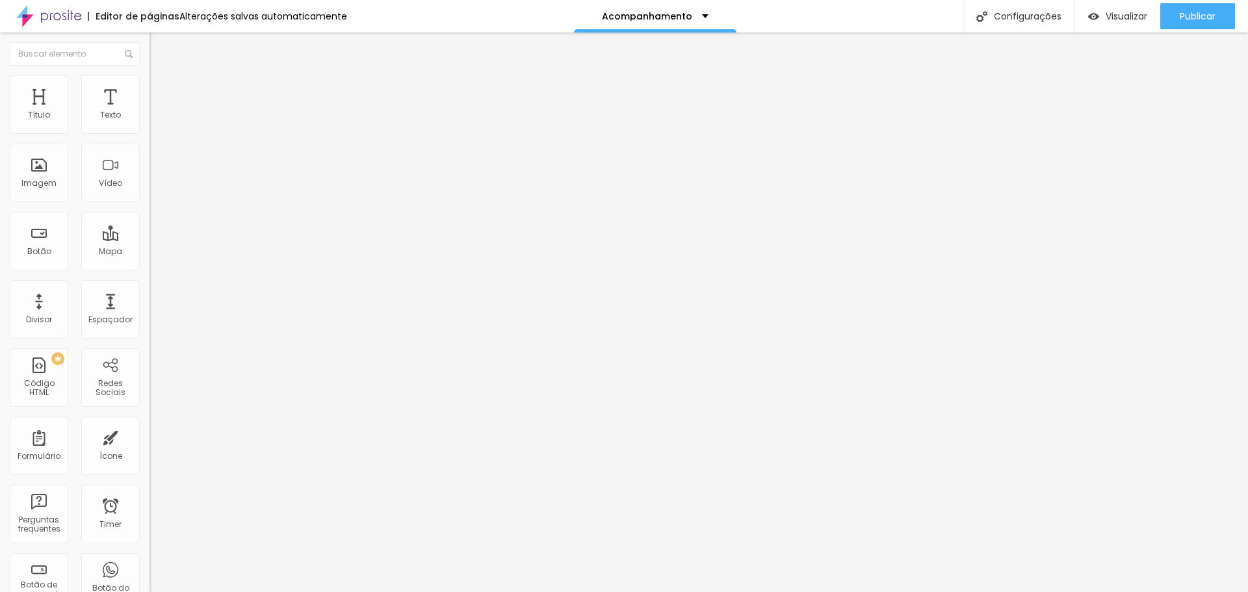
type input "3"
type input "2"
type input "1"
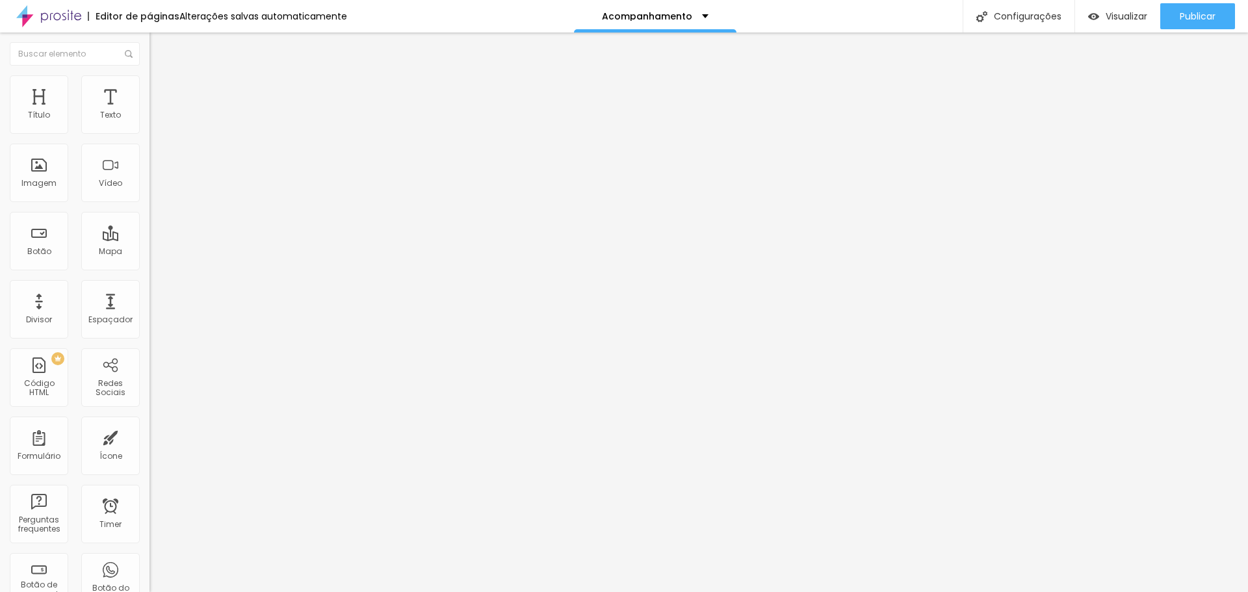
type input "0"
drag, startPoint x: 32, startPoint y: 201, endPoint x: 16, endPoint y: 201, distance: 15.6
type input "1"
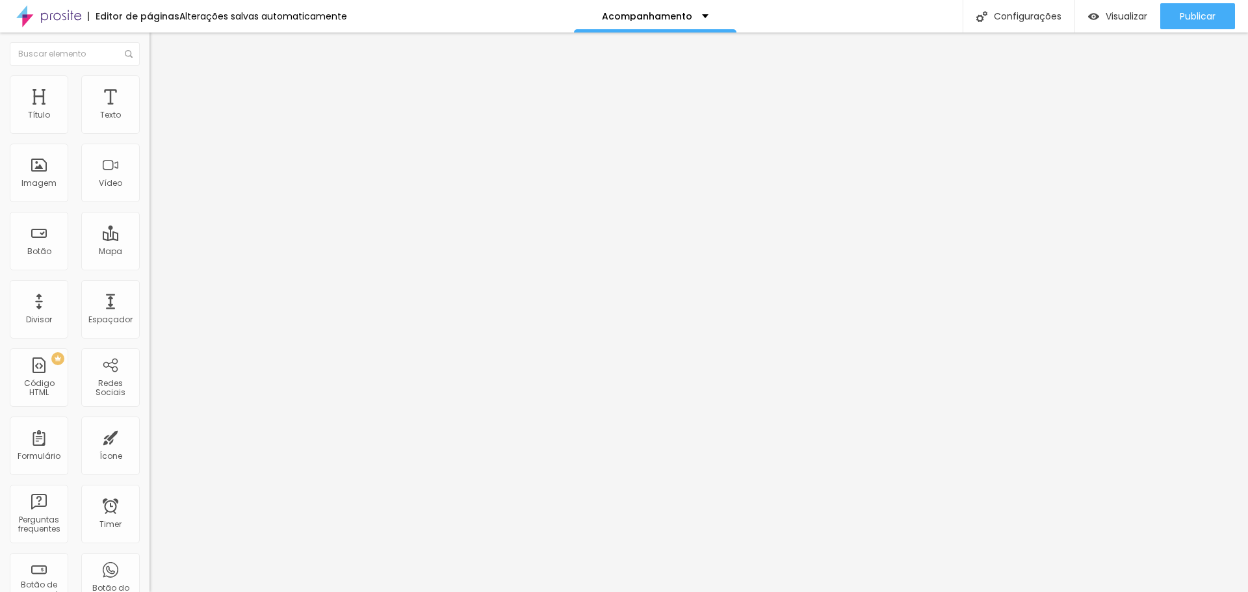
type input "1"
type input "1.1"
type input "0.7"
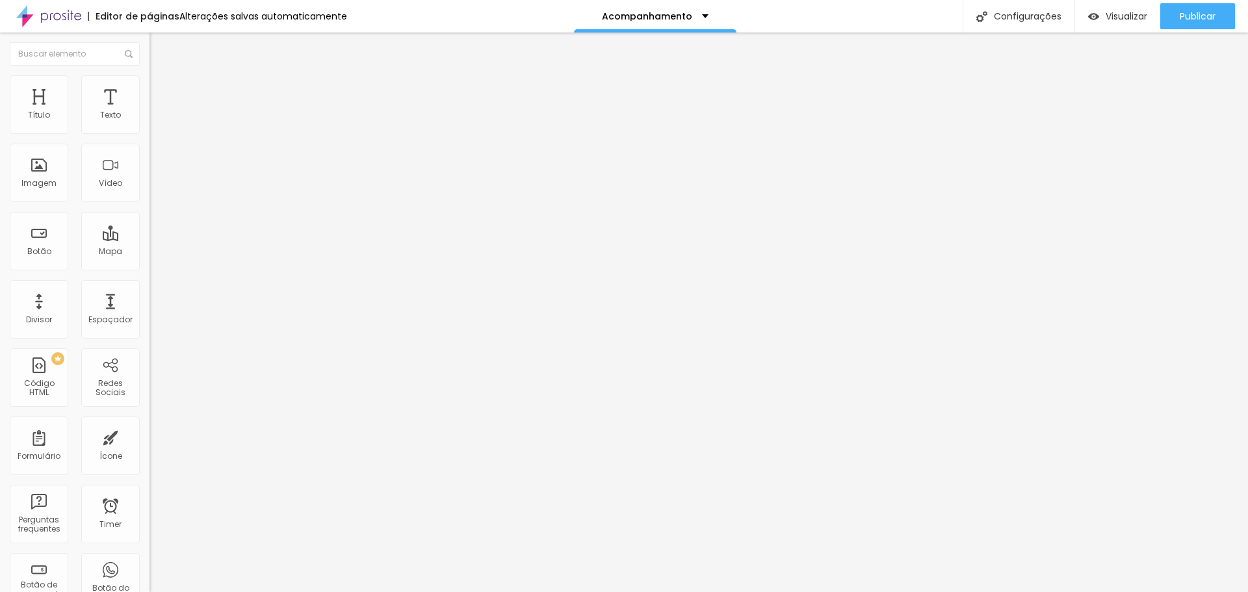
type input "0.3"
type input "0.2"
type input "0.1"
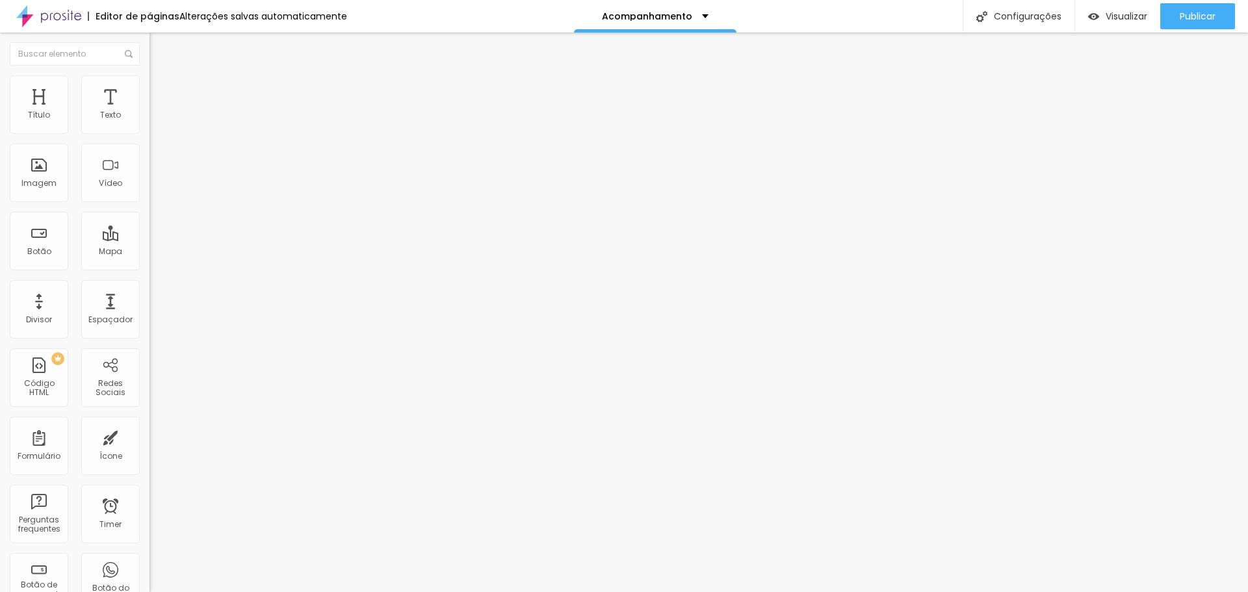
type input "0.1"
type input "0"
drag, startPoint x: 34, startPoint y: 153, endPoint x: 20, endPoint y: 153, distance: 13.7
type input "0"
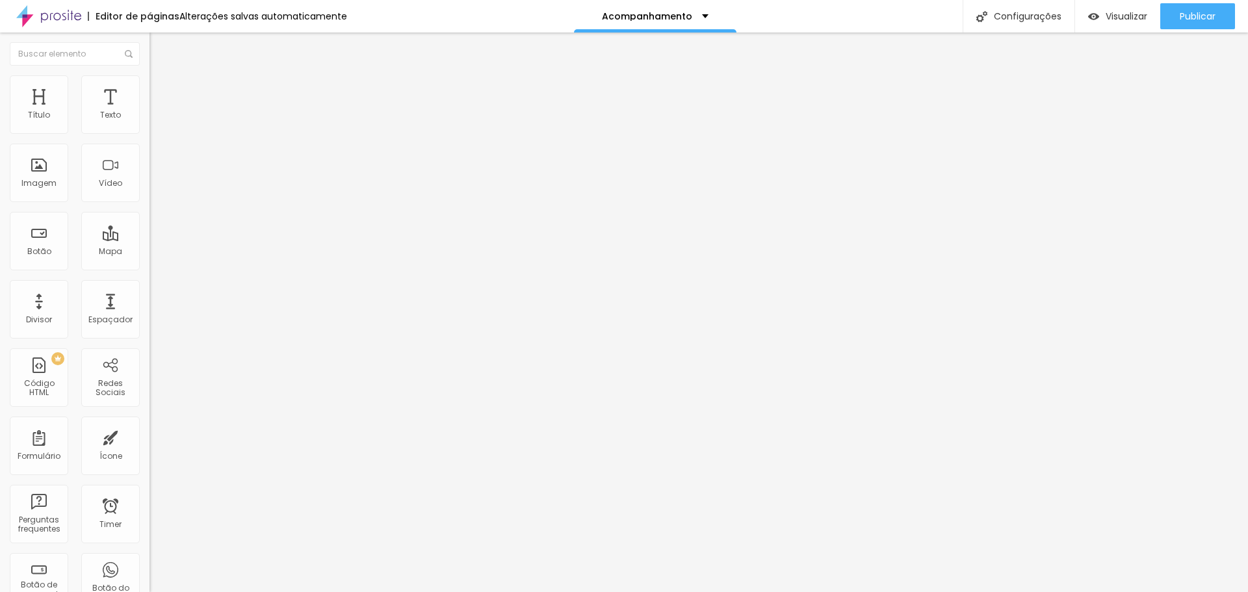
click at [150, 423] on input "range" at bounding box center [192, 428] width 84 height 10
type input "0"
drag, startPoint x: 37, startPoint y: 151, endPoint x: 0, endPoint y: 151, distance: 37.1
type input "0"
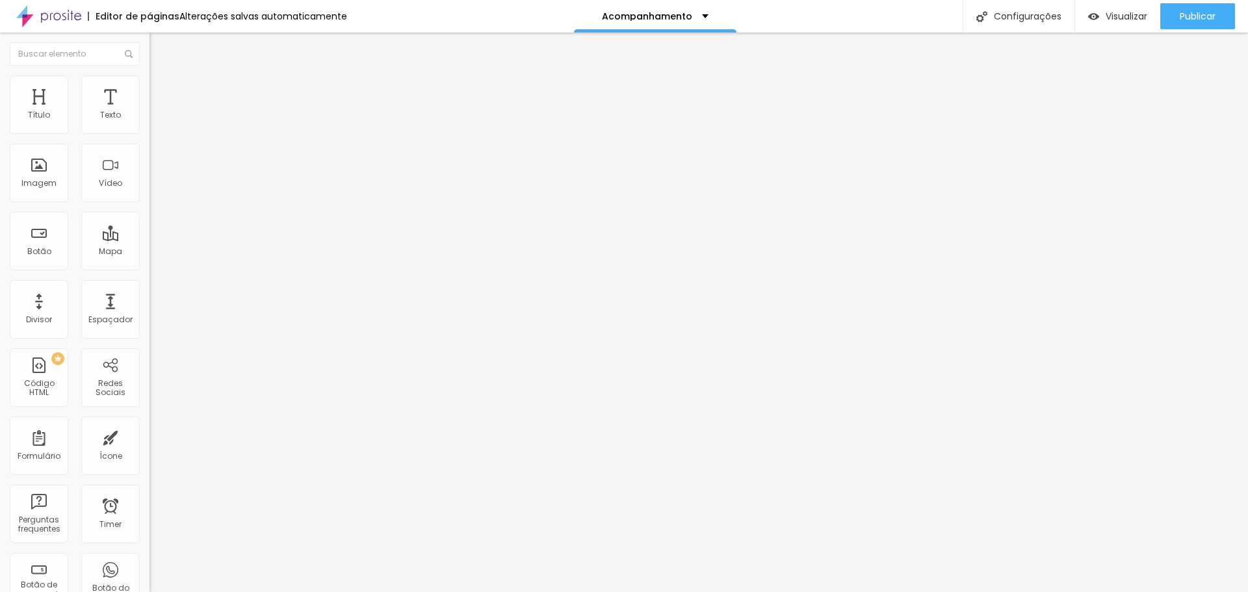
click at [150, 423] on input "range" at bounding box center [192, 428] width 84 height 10
click at [1199, 16] on span "Publicar" at bounding box center [1198, 16] width 36 height 10
click at [669, 14] on p "Acompanhamento" at bounding box center [647, 16] width 90 height 9
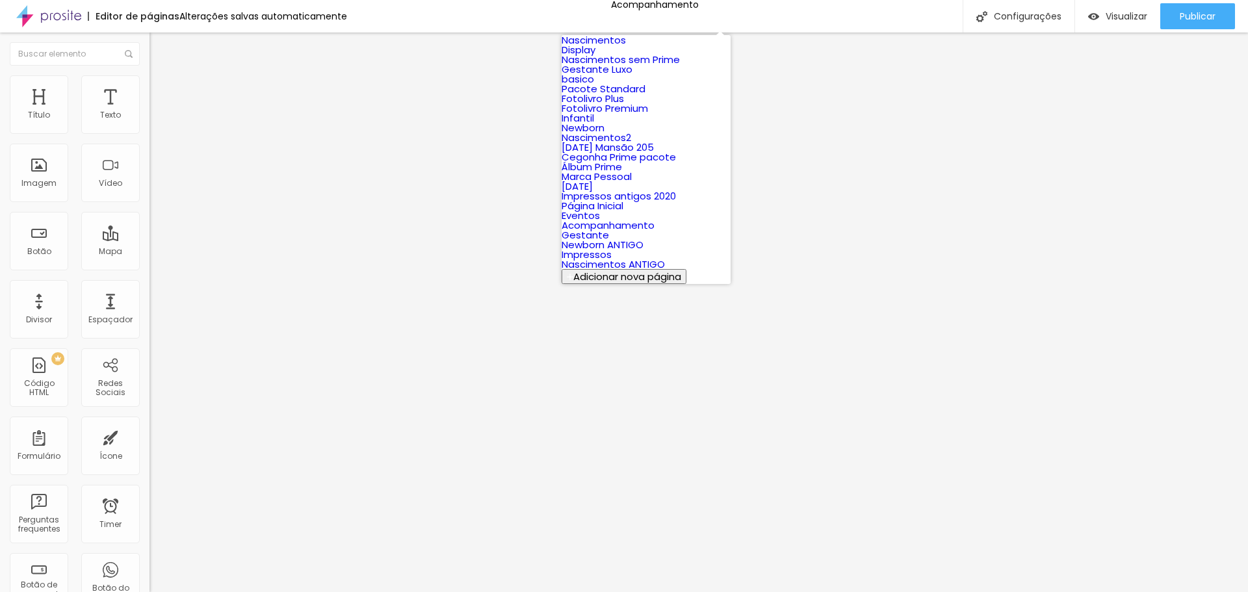
scroll to position [445, 0]
click at [607, 228] on link "Gestante" at bounding box center [585, 235] width 47 height 14
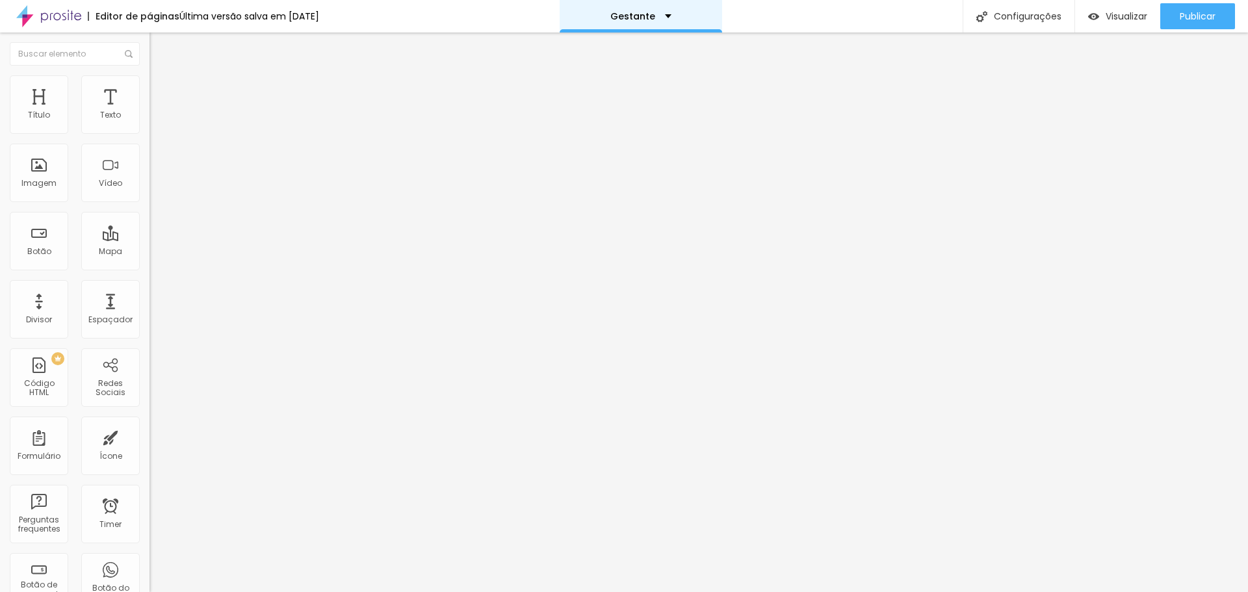
click at [661, 10] on div "Gestante" at bounding box center [641, 16] width 163 height 33
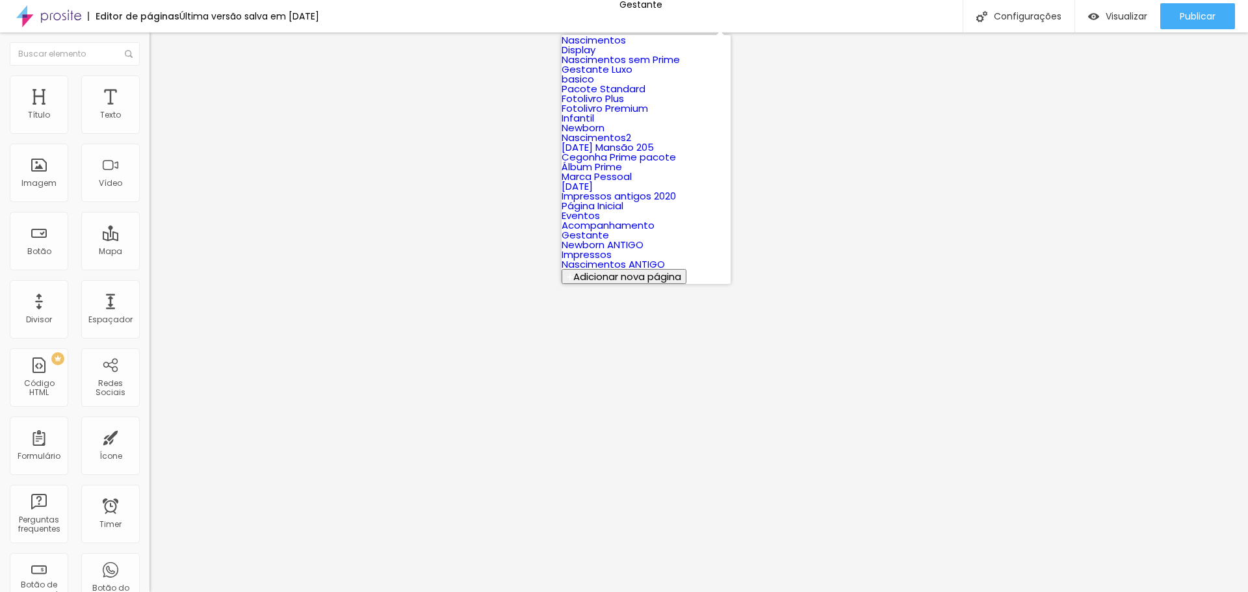
scroll to position [130, 0]
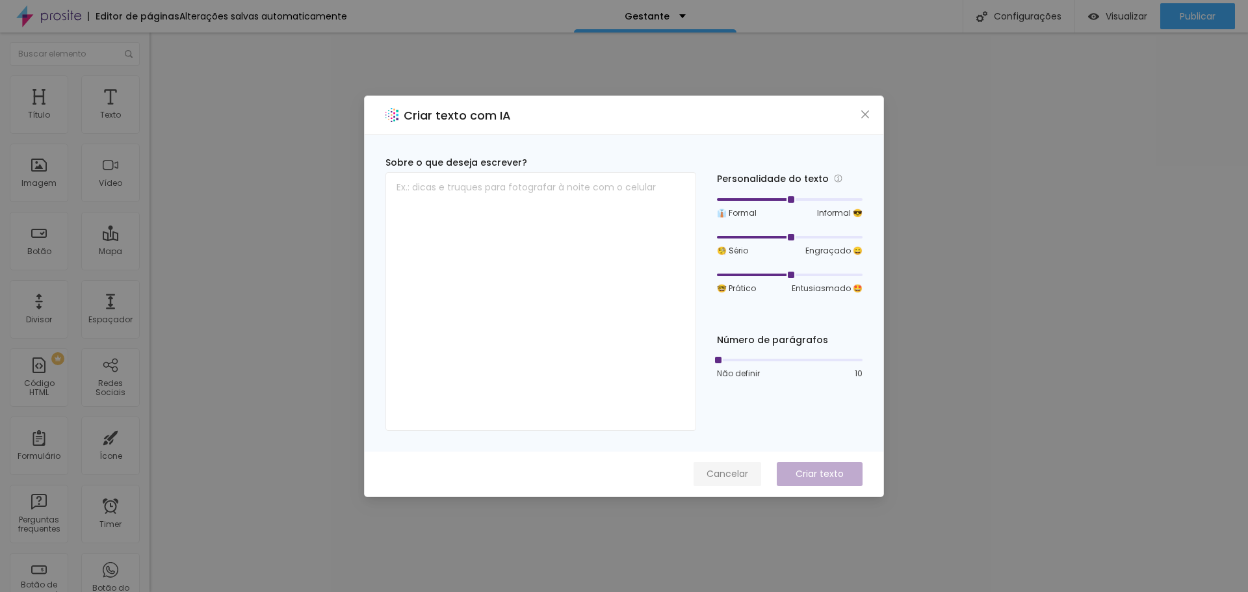
click at [706, 463] on button "Cancelar" at bounding box center [728, 474] width 68 height 24
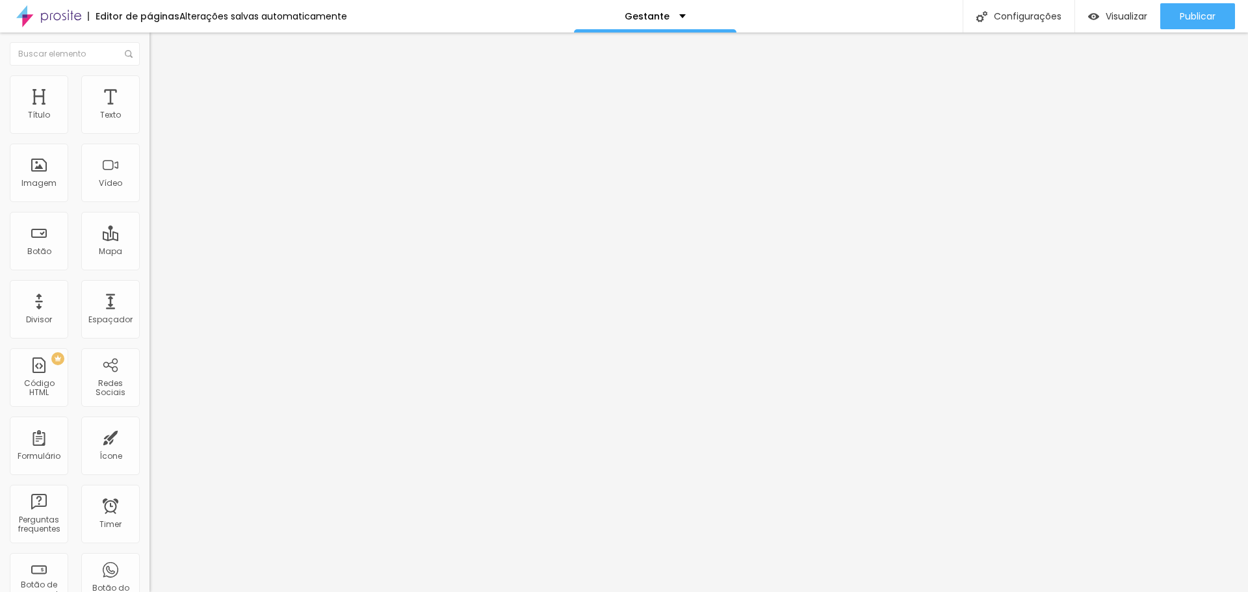
drag, startPoint x: 16, startPoint y: 154, endPoint x: 7, endPoint y: 154, distance: 9.8
click at [150, 423] on input "range" at bounding box center [192, 428] width 84 height 10
type input "15"
type input "14"
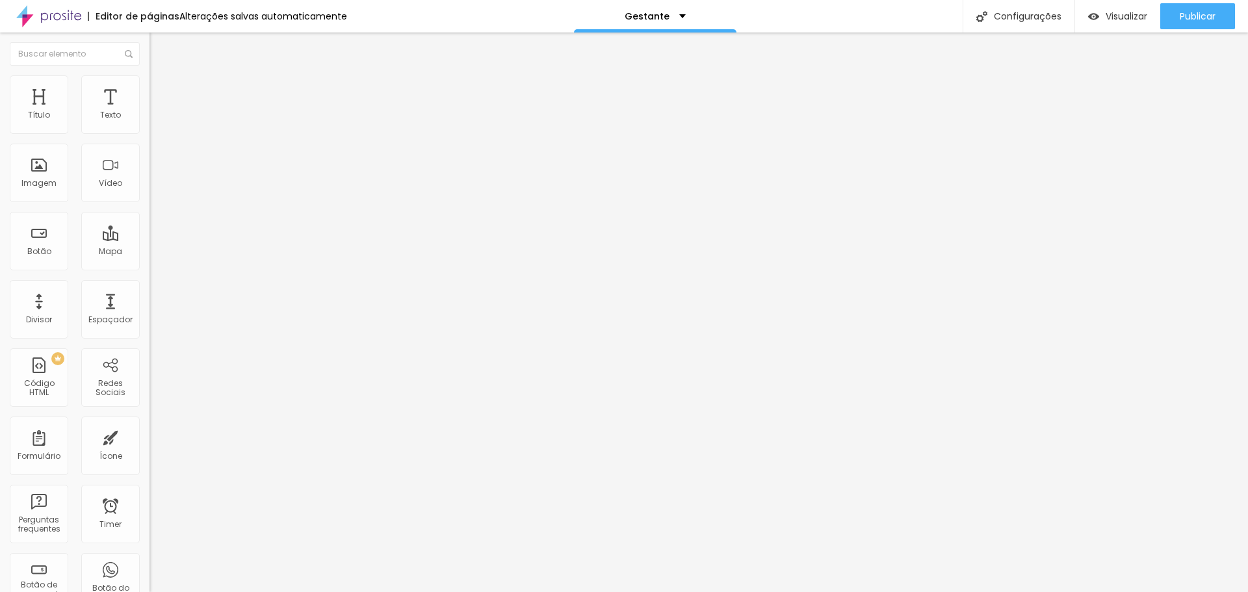
type input "14"
type input "15"
click at [150, 239] on input "range" at bounding box center [192, 244] width 84 height 10
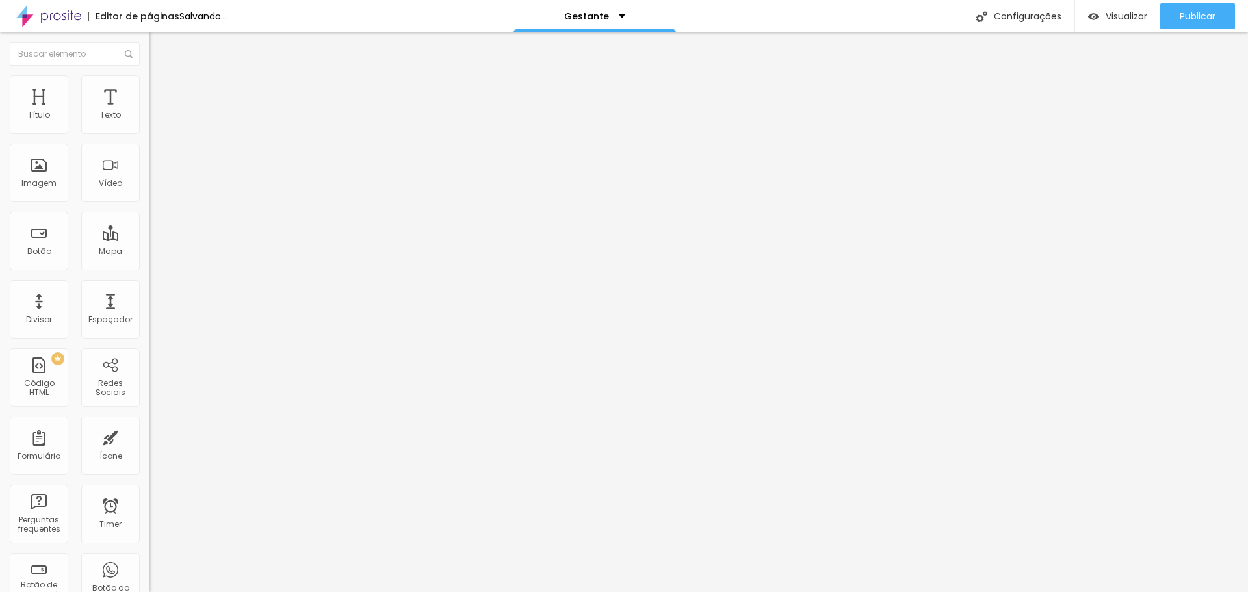
click at [150, 355] on div "Editar Texto Estilo Avançado 15 Tamanho do texto 0 Espaço entre letras 1.3 Altu…" at bounding box center [225, 313] width 150 height 560
type input "15"
click at [150, 239] on input "range" at bounding box center [192, 244] width 84 height 10
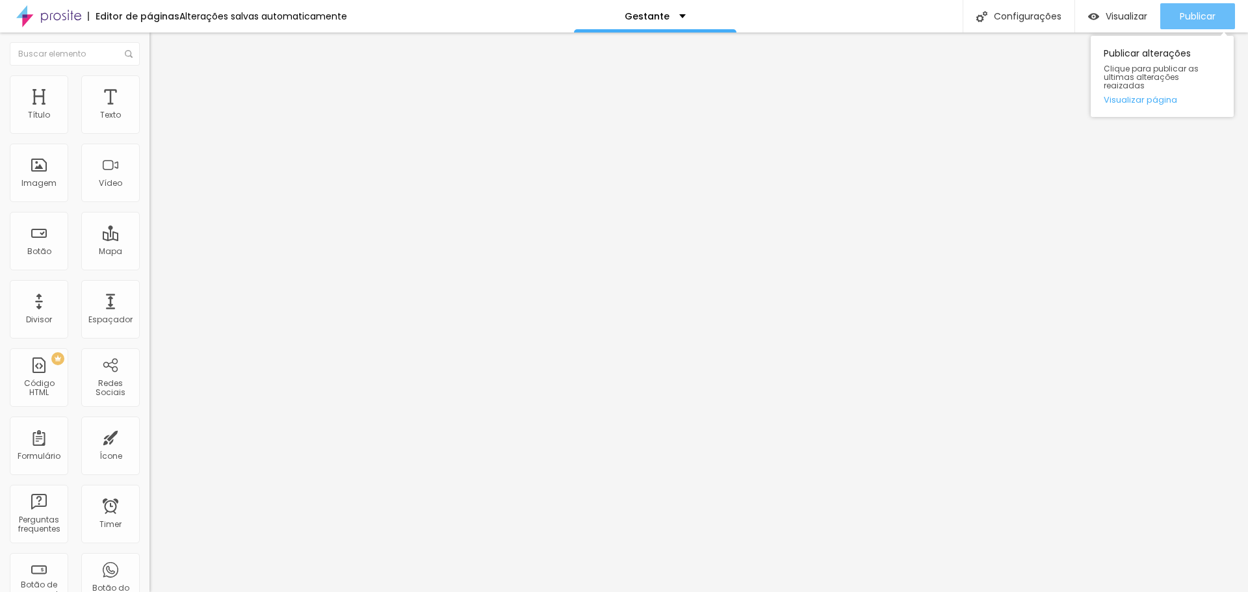
click at [1190, 14] on span "Publicar" at bounding box center [1198, 16] width 36 height 10
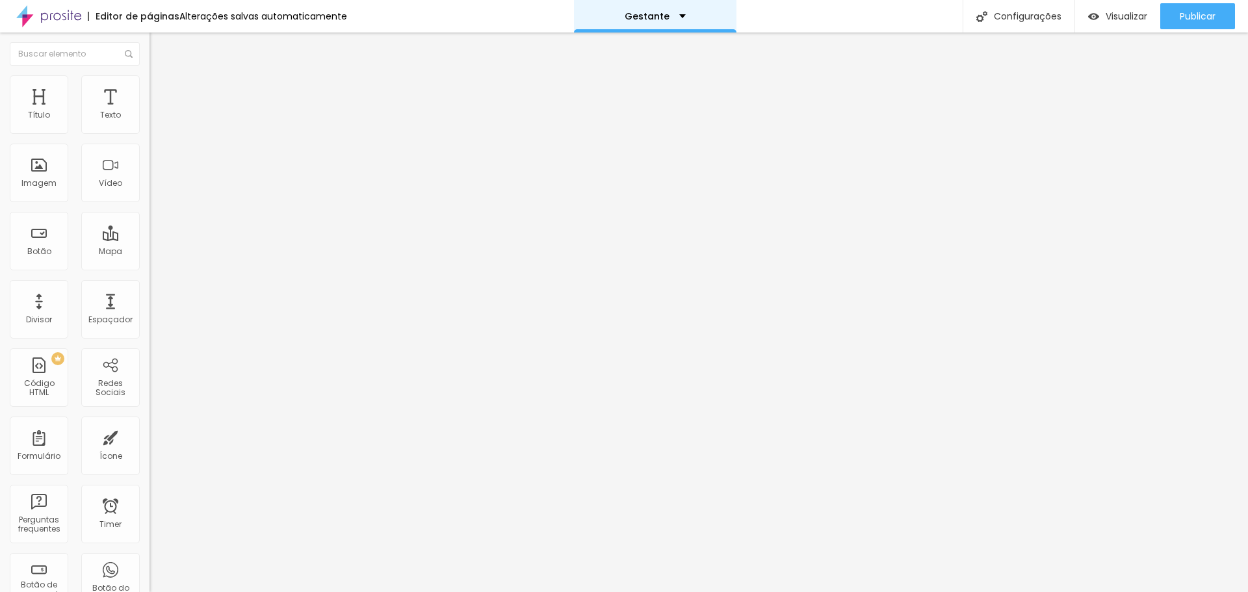
click at [667, 16] on div "Gestante" at bounding box center [655, 16] width 61 height 9
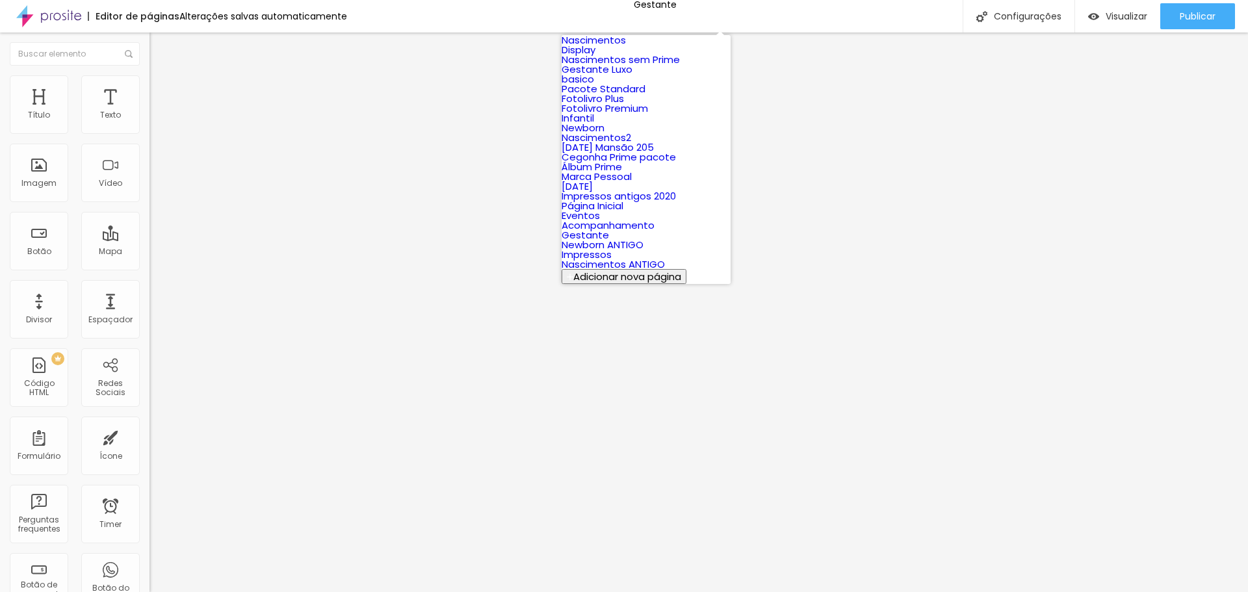
scroll to position [445, 0]
click at [608, 248] on link "Impressos" at bounding box center [587, 255] width 50 height 14
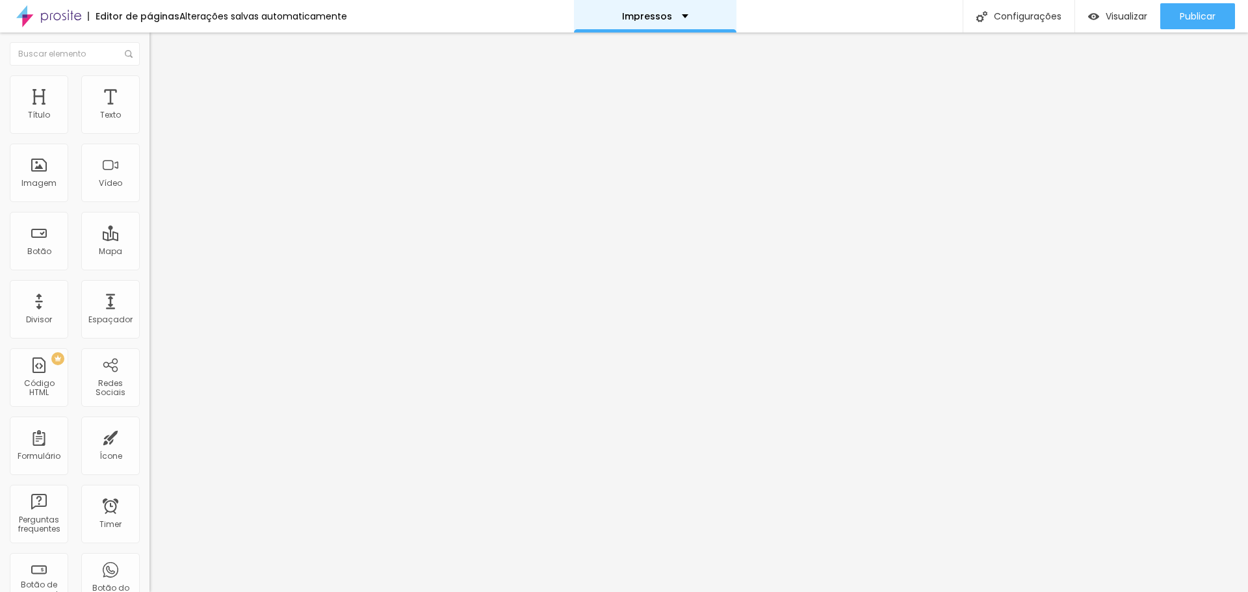
click at [657, 12] on p "Impressos" at bounding box center [647, 16] width 50 height 9
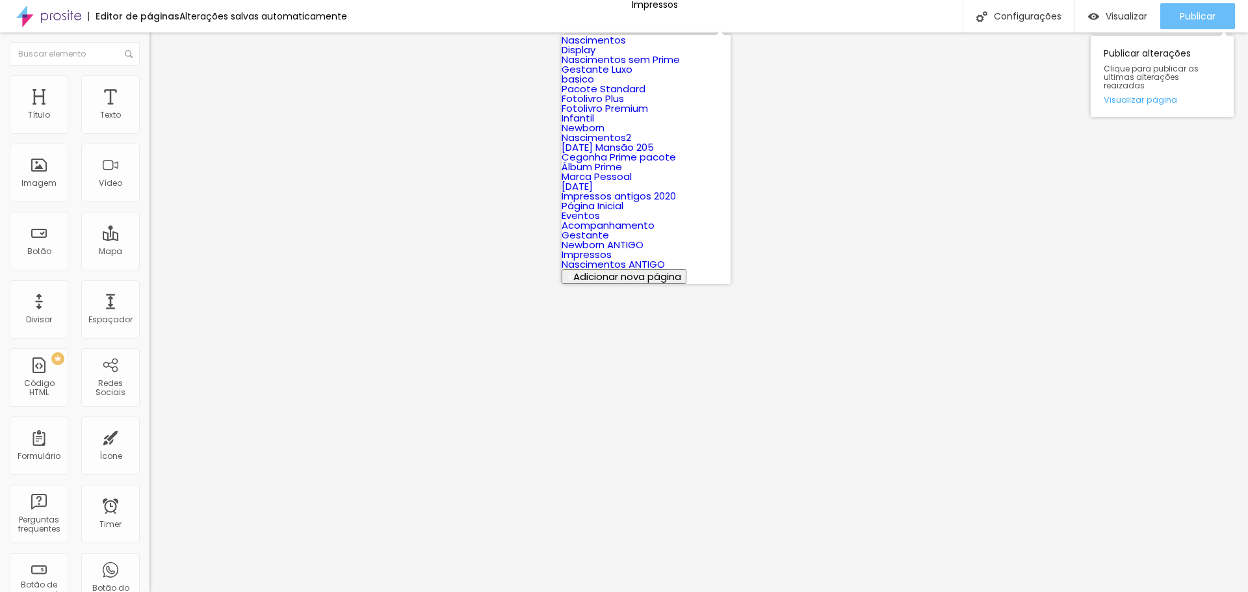
click at [1180, 12] on span "Publicar" at bounding box center [1198, 16] width 36 height 10
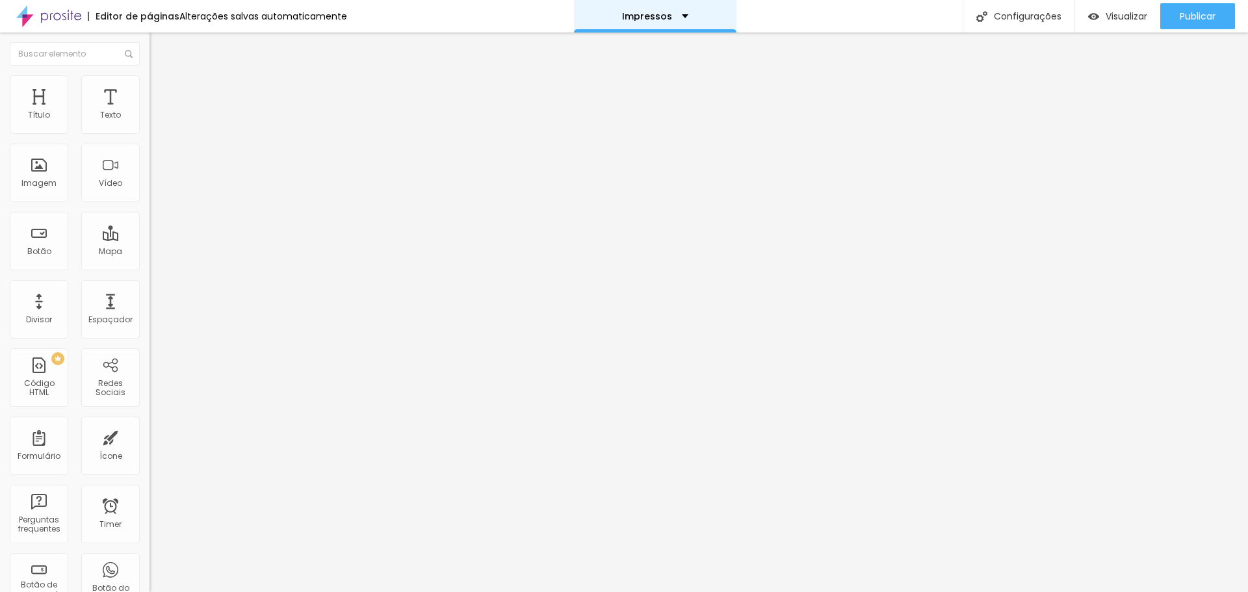
click at [651, 15] on p "Impressos" at bounding box center [647, 16] width 50 height 9
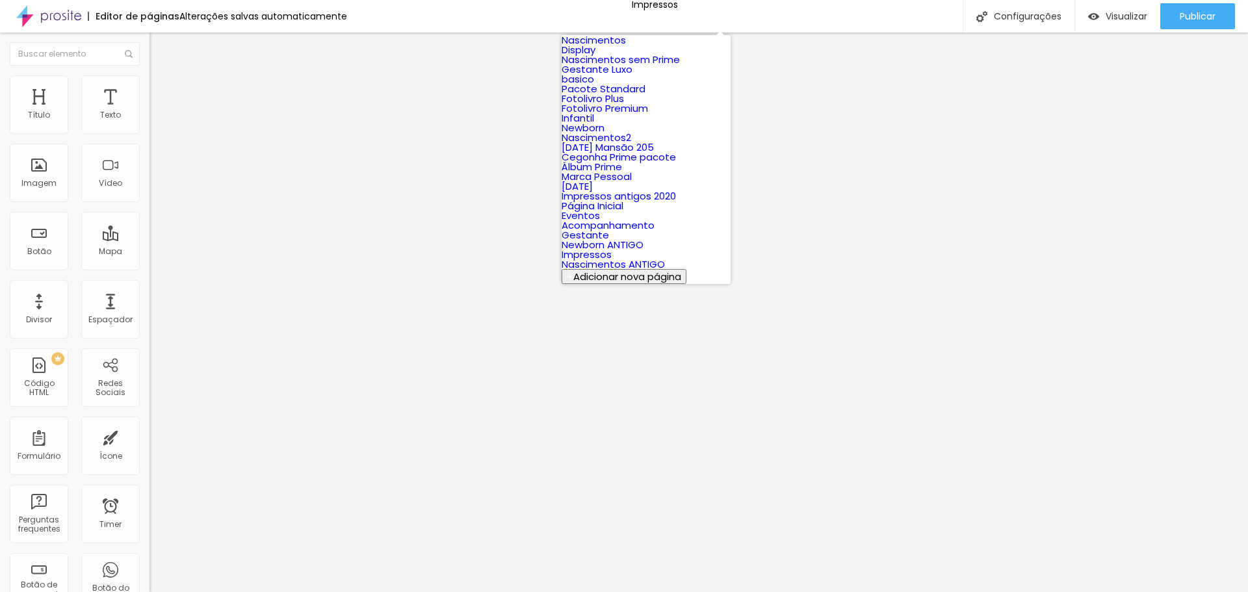
scroll to position [445, 0]
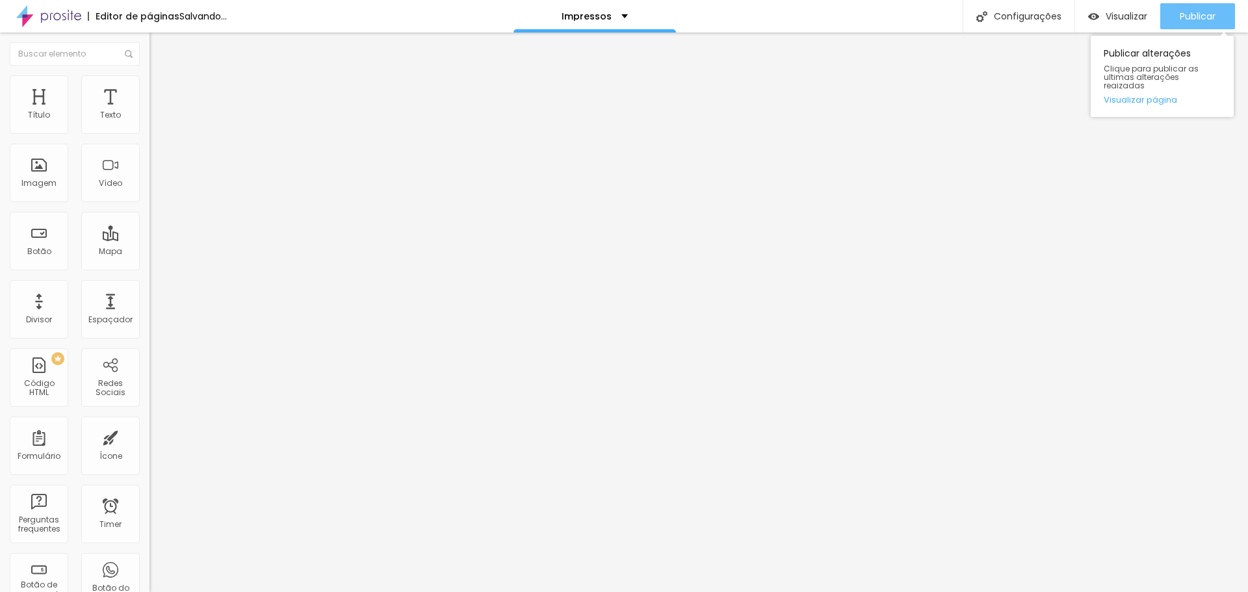
click at [1192, 8] on div "Publicar" at bounding box center [1198, 16] width 36 height 26
